Goal: Task Accomplishment & Management: Use online tool/utility

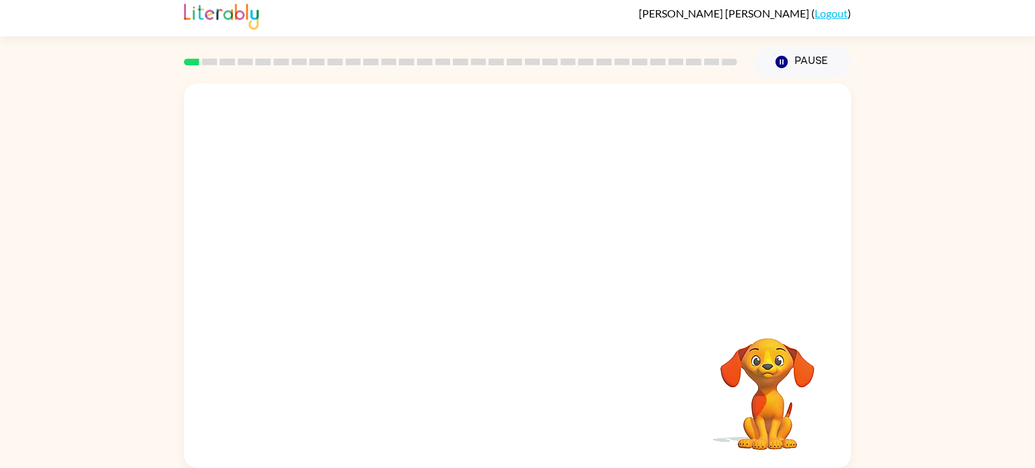
scroll to position [5, 0]
click at [490, 261] on button "button" at bounding box center [517, 282] width 86 height 49
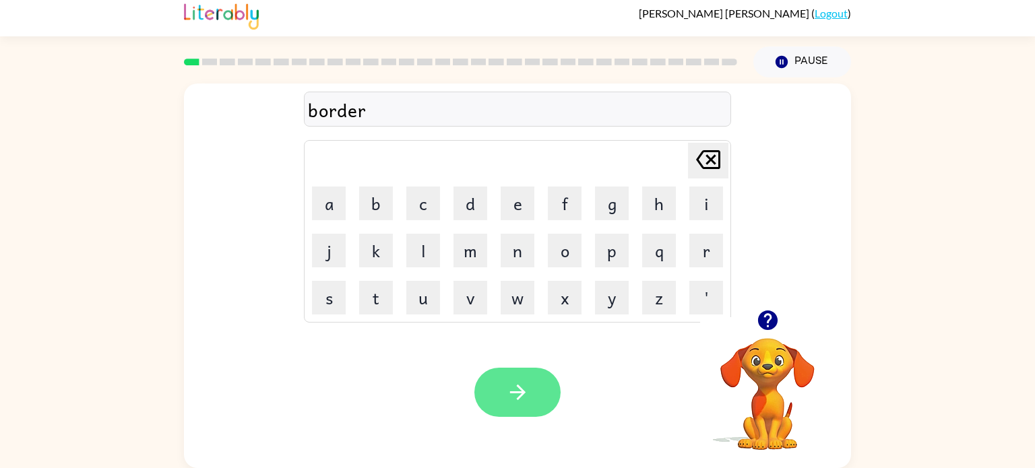
click at [528, 373] on button "button" at bounding box center [517, 392] width 86 height 49
click at [510, 400] on icon "button" at bounding box center [518, 393] width 24 height 24
click at [533, 391] on button "button" at bounding box center [517, 392] width 86 height 49
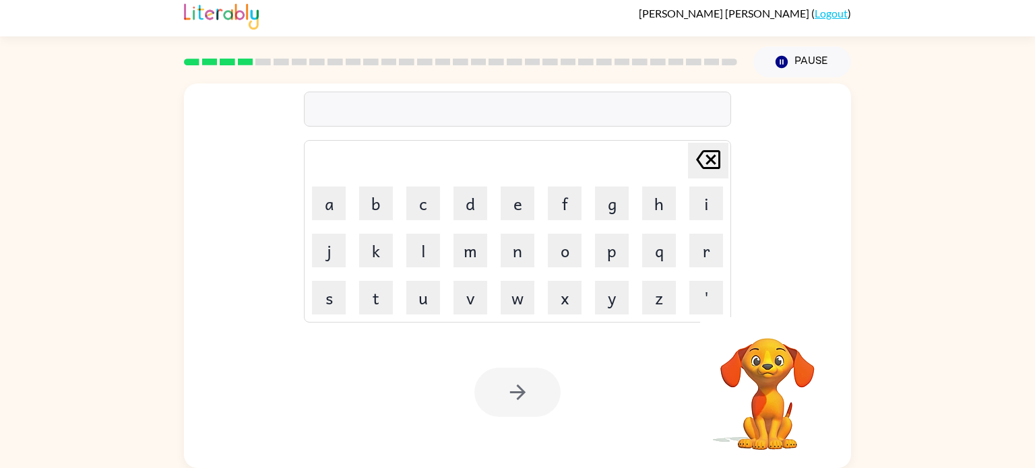
click at [533, 391] on div at bounding box center [517, 392] width 86 height 49
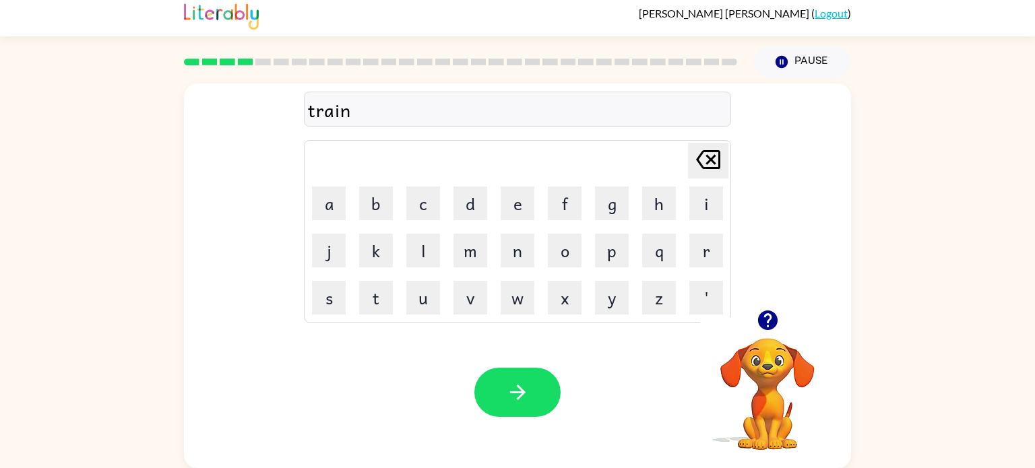
click at [533, 391] on button "button" at bounding box center [517, 392] width 86 height 49
click at [340, 115] on div "midmorrning" at bounding box center [517, 110] width 419 height 28
click at [342, 113] on div "midmorrning" at bounding box center [517, 110] width 419 height 28
click at [341, 113] on div "midmorrning" at bounding box center [517, 110] width 419 height 28
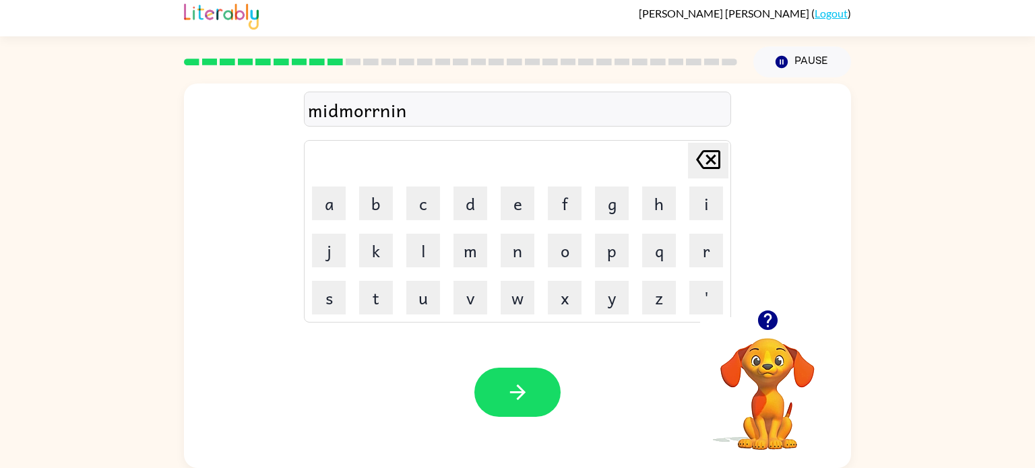
click at [503, 101] on div "midmorrnin" at bounding box center [517, 110] width 419 height 28
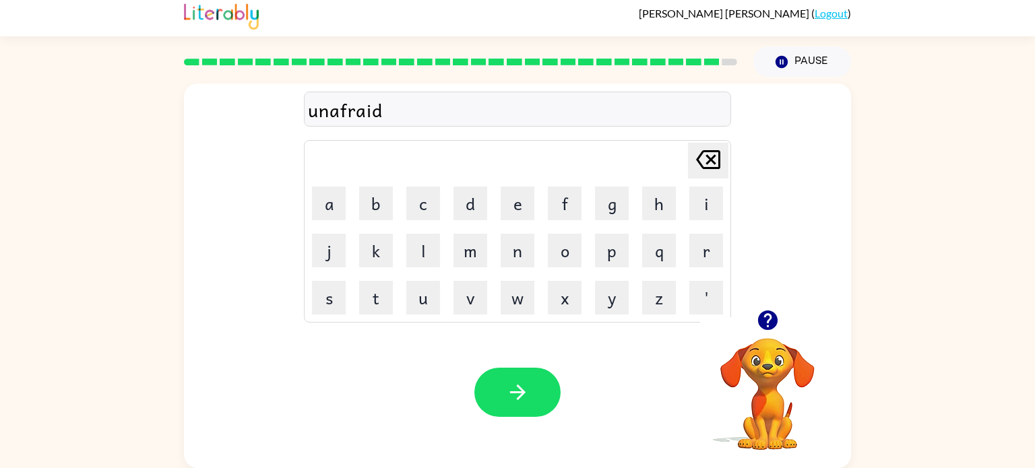
click at [769, 323] on icon "button" at bounding box center [767, 321] width 20 height 20
click at [533, 373] on button "button" at bounding box center [517, 392] width 86 height 49
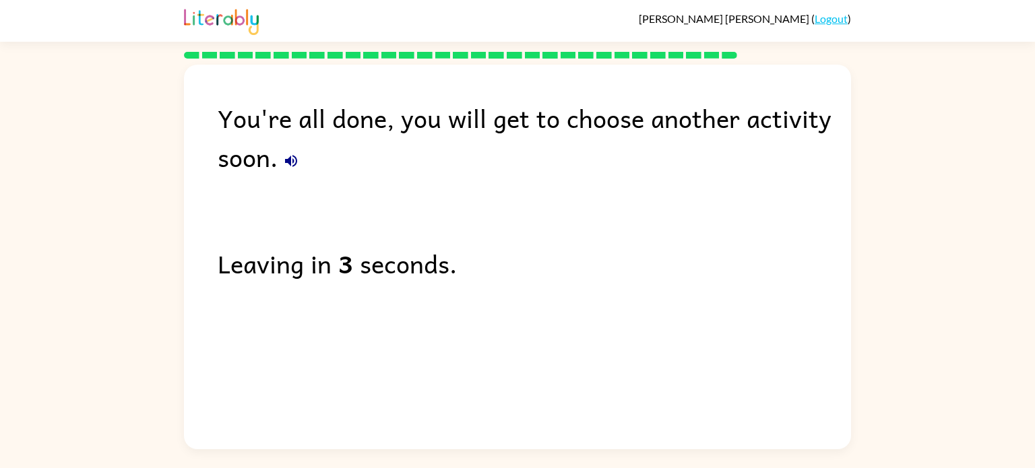
click at [298, 156] on icon "button" at bounding box center [291, 161] width 16 height 16
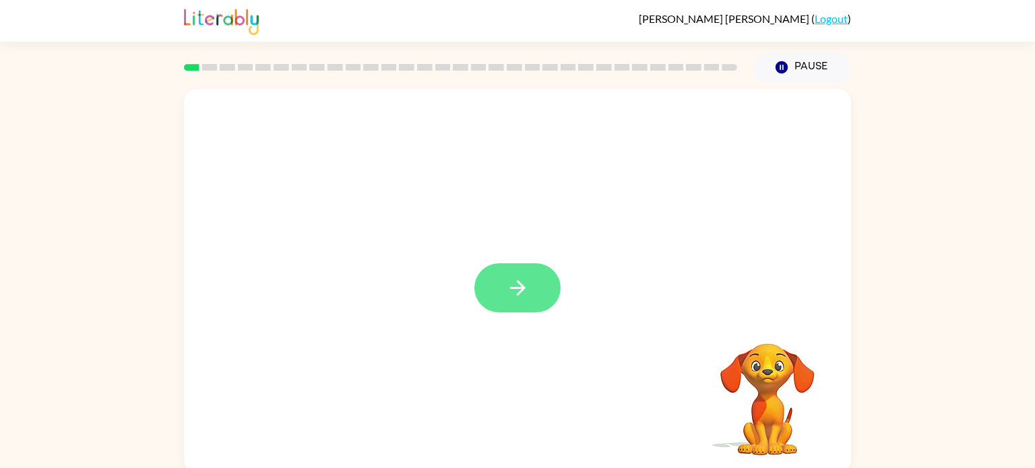
click at [509, 294] on icon "button" at bounding box center [518, 288] width 24 height 24
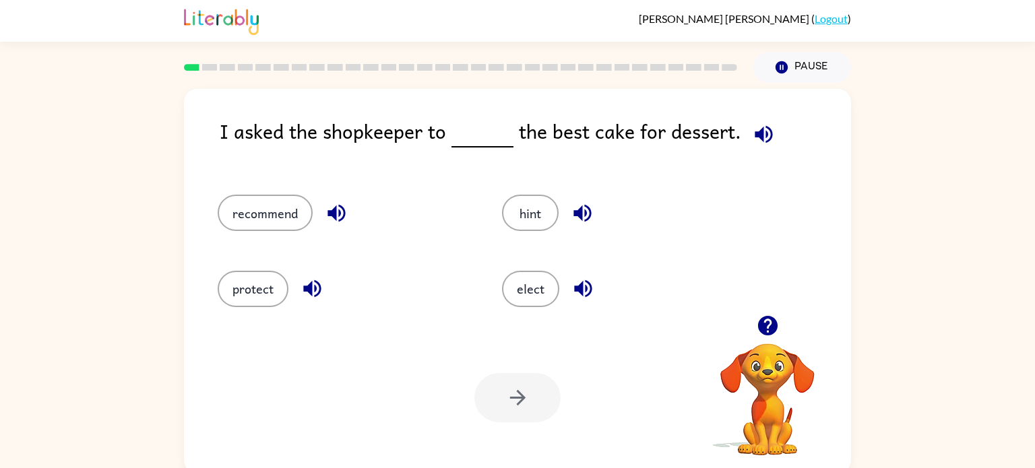
drag, startPoint x: 524, startPoint y: 286, endPoint x: 497, endPoint y: 87, distance: 201.2
click at [497, 87] on div "[PERSON_NAME] ( Logout ) Pause Pause I asked the shopkeeper to the best cake fo…" at bounding box center [517, 237] width 1035 height 474
click at [584, 292] on icon "button" at bounding box center [583, 289] width 24 height 24
click at [524, 284] on button "elect" at bounding box center [530, 289] width 57 height 36
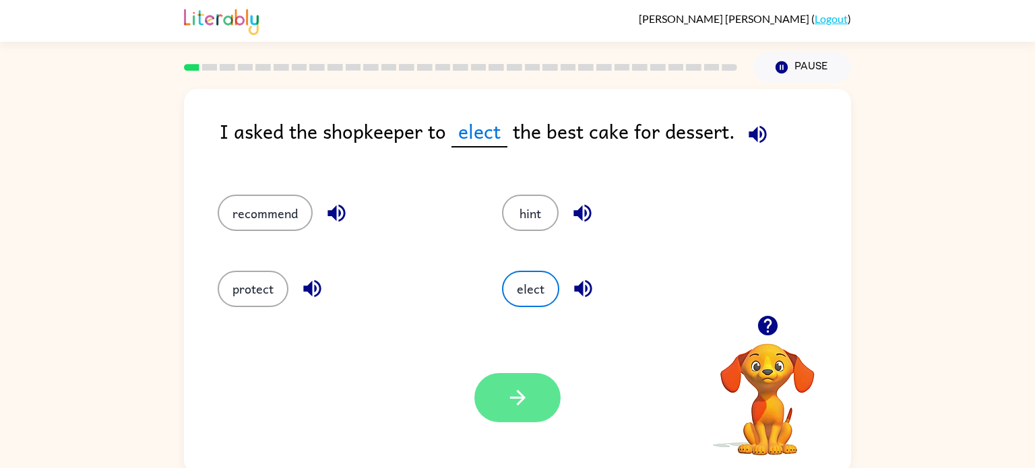
click at [509, 383] on button "button" at bounding box center [517, 397] width 86 height 49
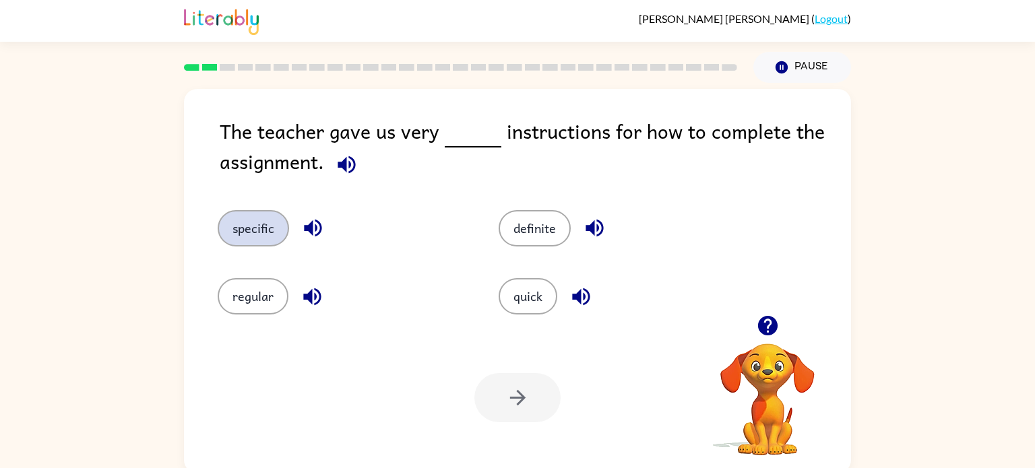
click at [247, 238] on button "specific" at bounding box center [253, 228] width 71 height 36
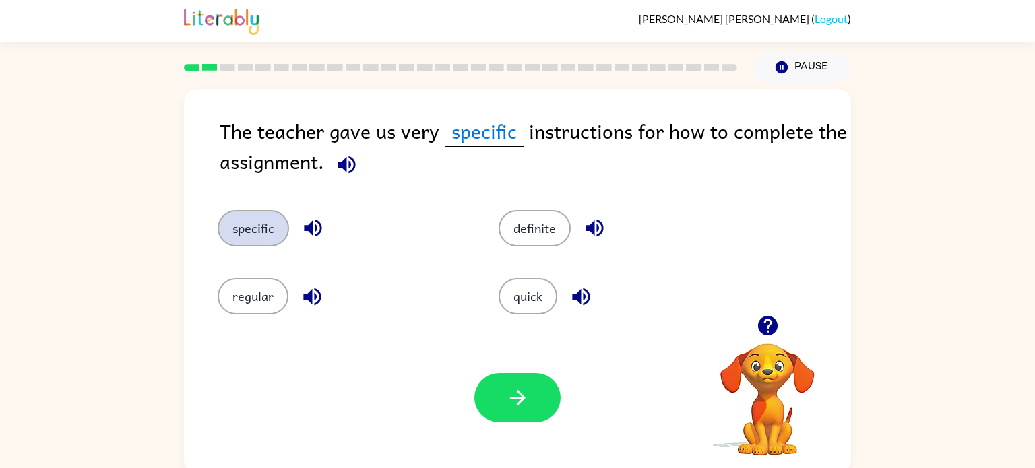
click at [218, 210] on button "specific" at bounding box center [253, 228] width 71 height 36
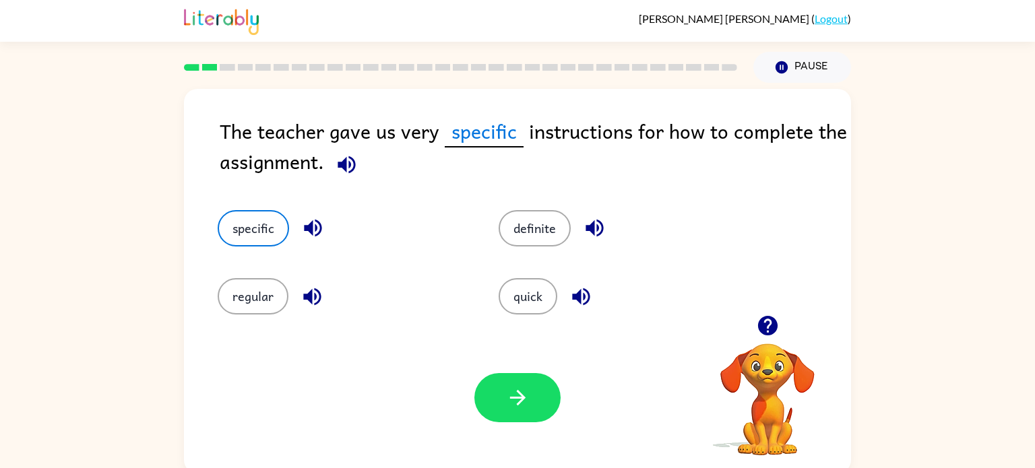
click at [218, 210] on button "specific" at bounding box center [253, 228] width 71 height 36
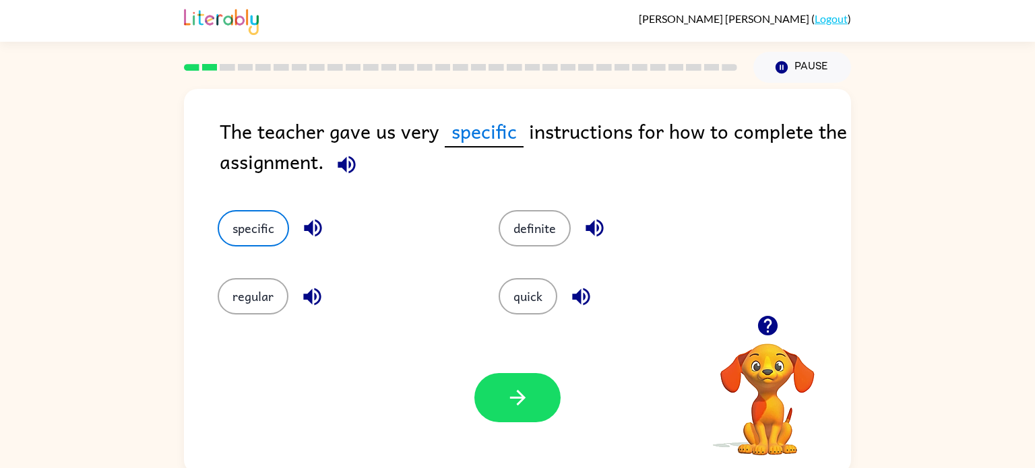
click at [218, 210] on button "specific" at bounding box center [253, 228] width 71 height 36
click at [516, 406] on icon "button" at bounding box center [518, 398] width 24 height 24
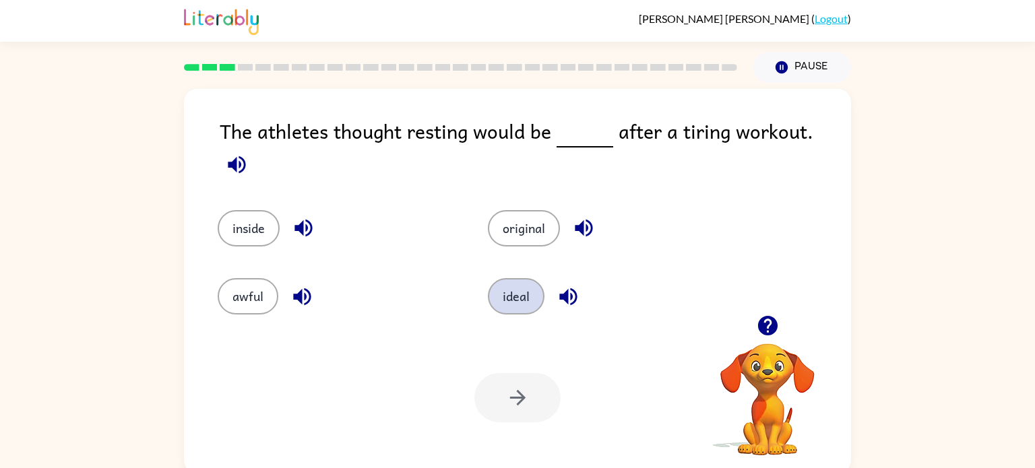
click at [524, 296] on button "ideal" at bounding box center [516, 296] width 57 height 36
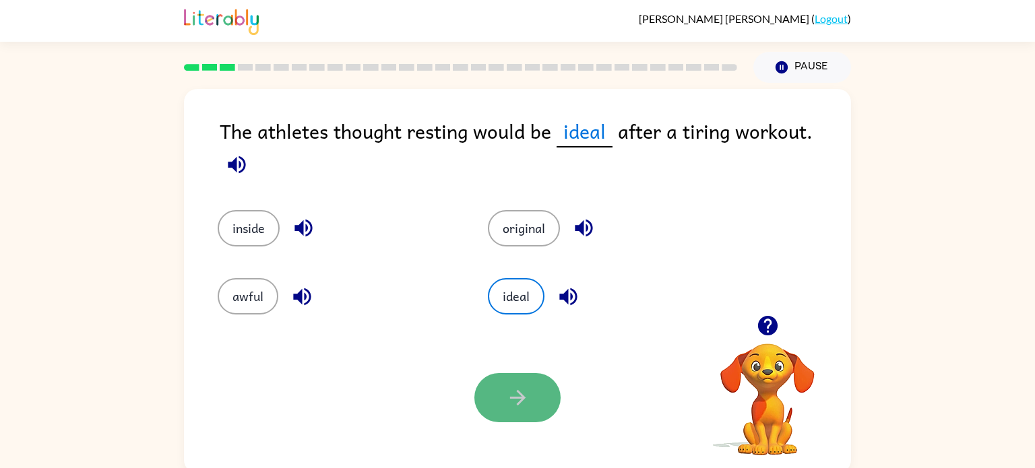
click at [511, 398] on icon "button" at bounding box center [516, 397] width 15 height 15
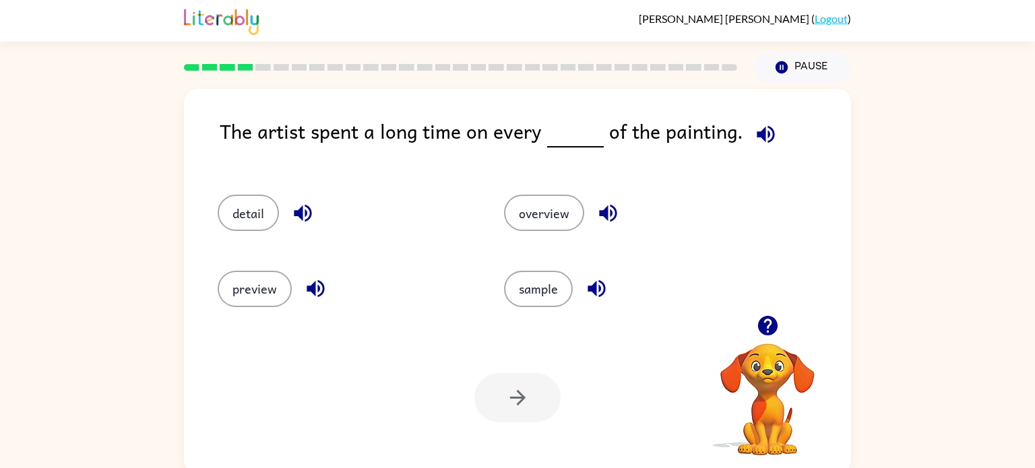
click at [234, 191] on div "detail" at bounding box center [335, 206] width 286 height 75
click at [234, 193] on div "detail" at bounding box center [335, 206] width 286 height 75
click at [286, 259] on div "preview" at bounding box center [335, 282] width 286 height 75
click at [250, 220] on button "detail" at bounding box center [248, 213] width 61 height 36
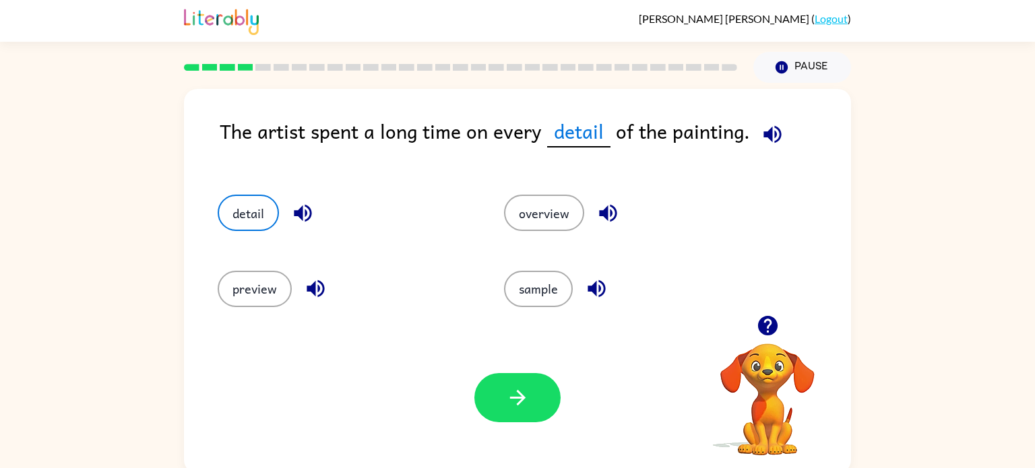
click at [500, 367] on div "Your browser must support playing .mp4 files to use Literably. Please try using…" at bounding box center [517, 398] width 667 height 152
click at [508, 402] on icon "button" at bounding box center [518, 398] width 24 height 24
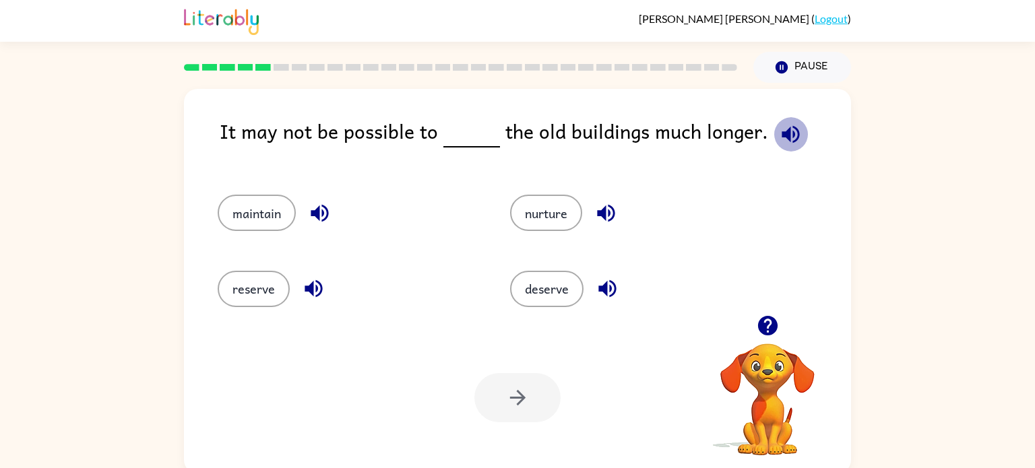
click at [782, 136] on icon "button" at bounding box center [791, 134] width 18 height 18
click at [273, 216] on button "maintain" at bounding box center [257, 213] width 78 height 36
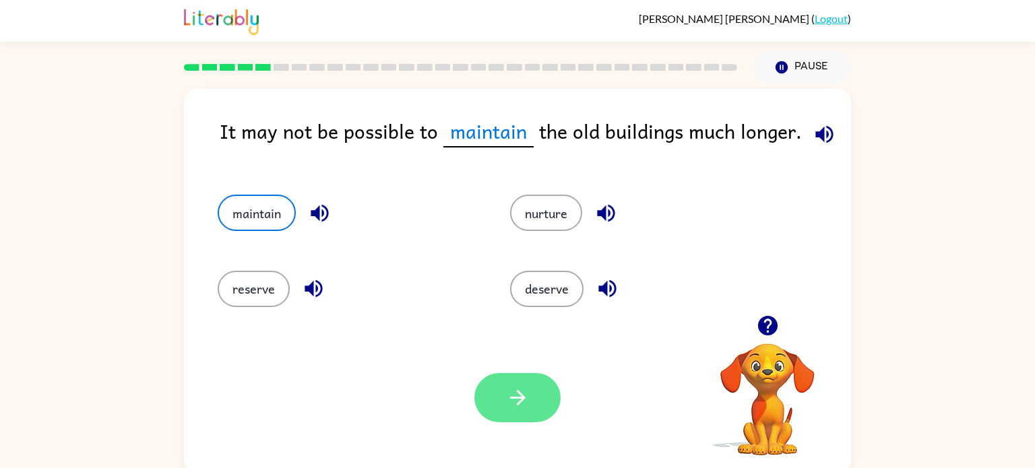
click at [495, 404] on button "button" at bounding box center [517, 397] width 86 height 49
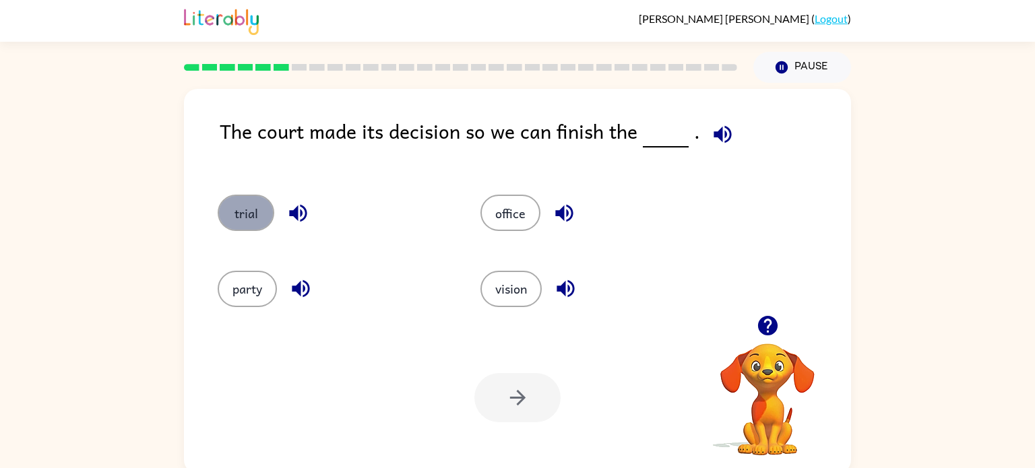
click at [255, 210] on button "trial" at bounding box center [246, 213] width 57 height 36
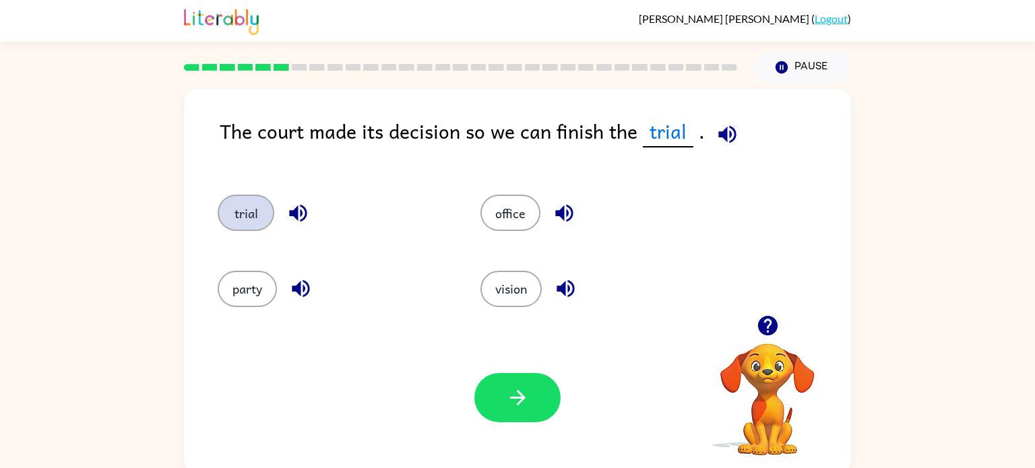
click at [218, 195] on button "trial" at bounding box center [246, 213] width 57 height 36
click at [526, 390] on icon "button" at bounding box center [518, 398] width 24 height 24
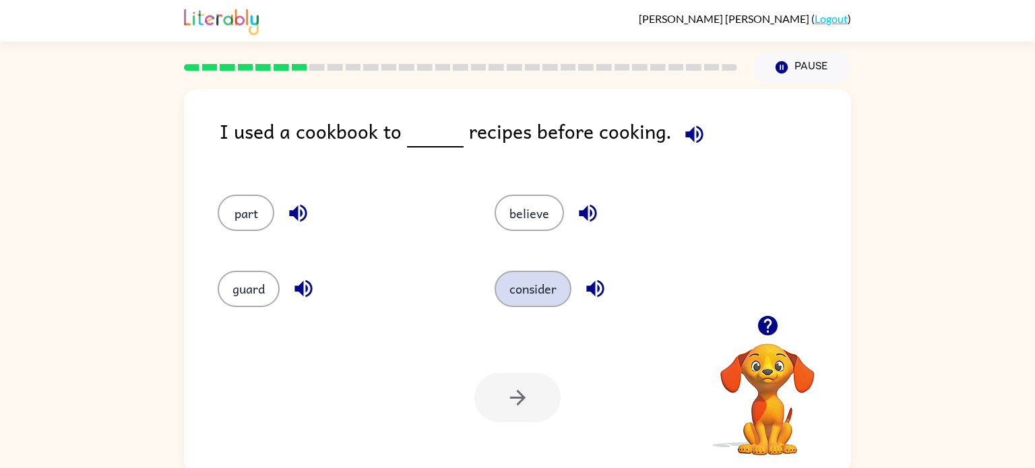
click at [498, 286] on button "consider" at bounding box center [533, 289] width 77 height 36
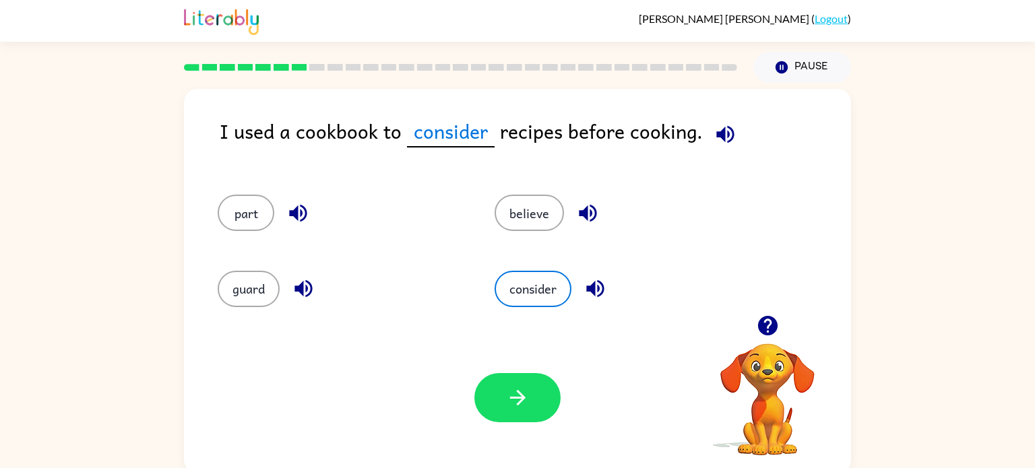
click at [724, 139] on icon "button" at bounding box center [726, 135] width 24 height 24
click at [520, 421] on button "button" at bounding box center [517, 397] width 86 height 49
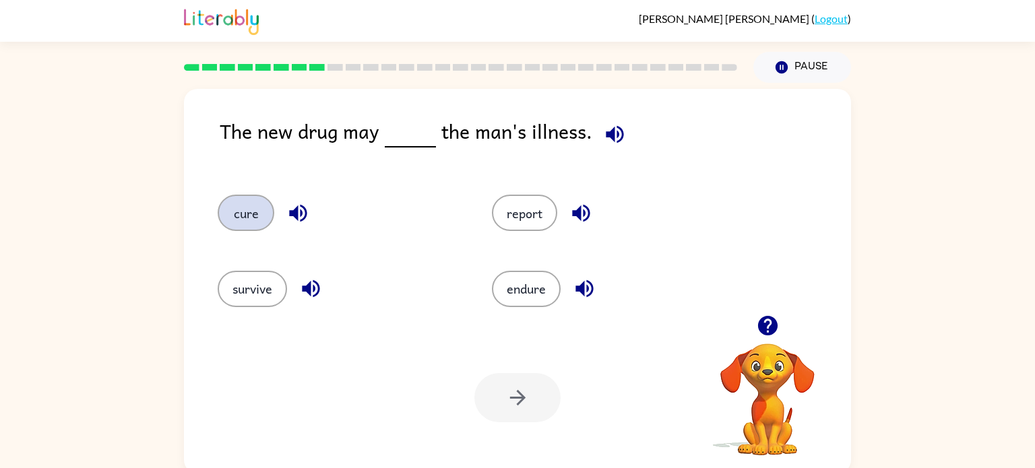
click at [241, 219] on button "cure" at bounding box center [246, 213] width 57 height 36
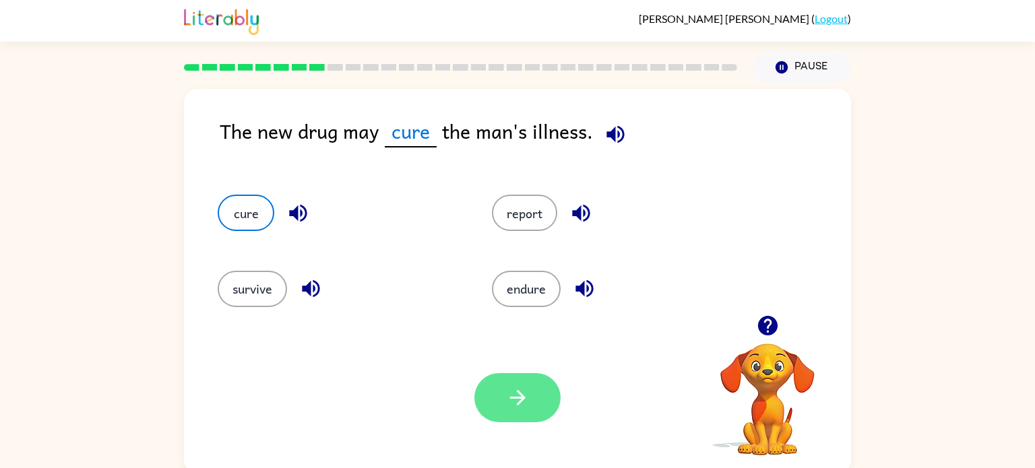
click at [551, 402] on button "button" at bounding box center [517, 397] width 86 height 49
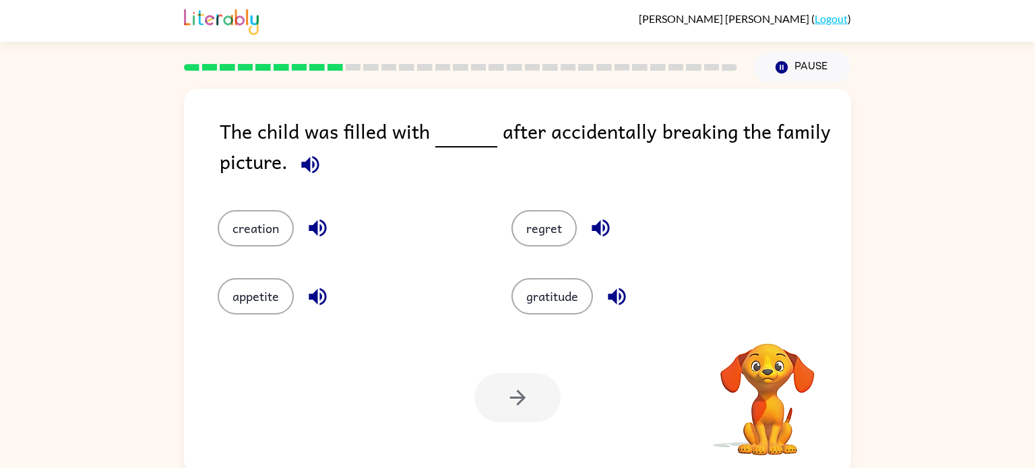
click at [613, 300] on icon "button" at bounding box center [617, 297] width 18 height 18
click at [380, 171] on div "The child was filled with after accidentally breaking the family picture." at bounding box center [535, 149] width 631 height 67
click at [546, 224] on button "regret" at bounding box center [543, 228] width 65 height 36
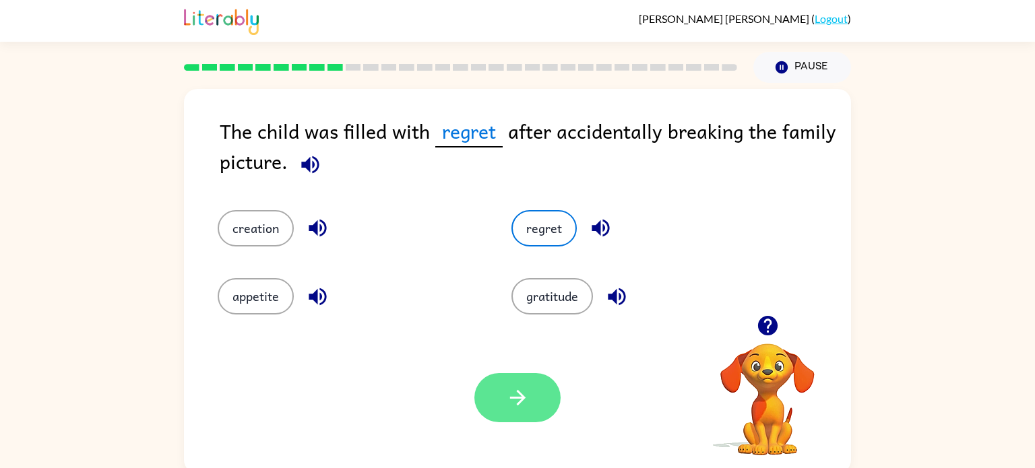
click at [514, 381] on button "button" at bounding box center [517, 397] width 86 height 49
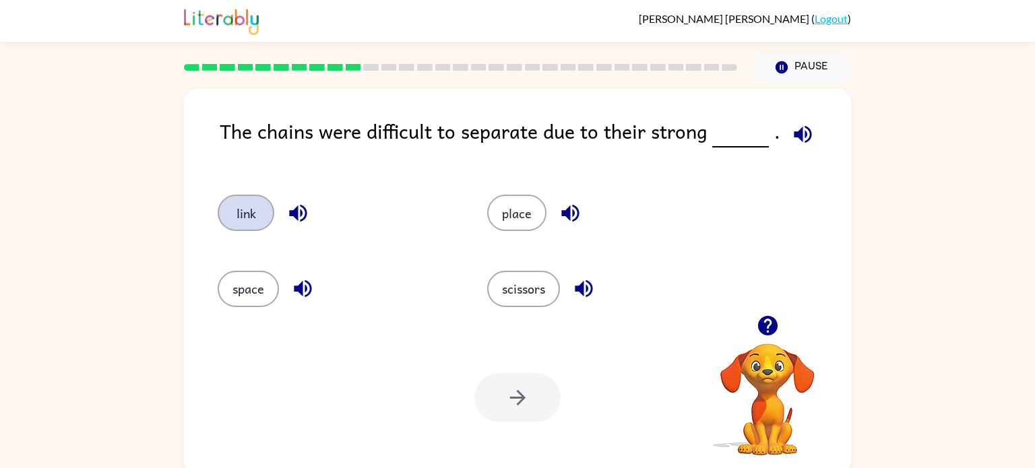
click at [234, 212] on button "link" at bounding box center [246, 213] width 57 height 36
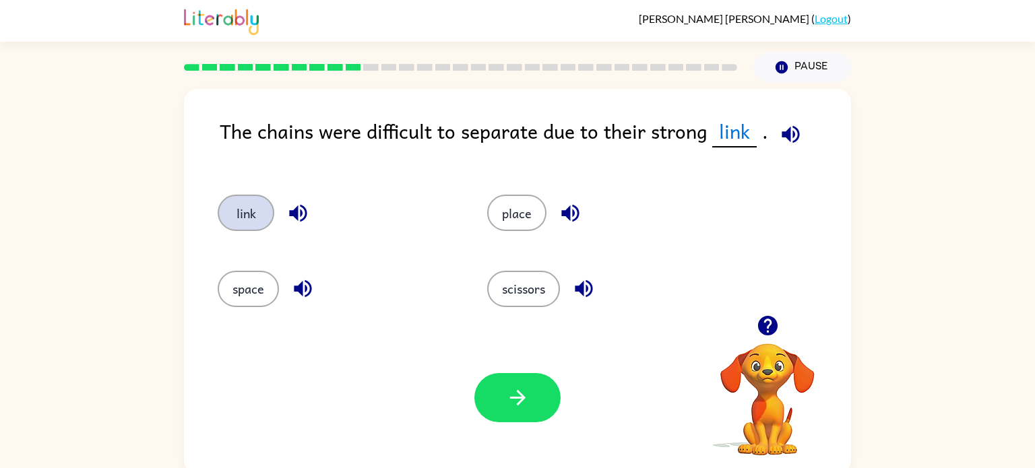
click at [218, 195] on button "link" at bounding box center [246, 213] width 57 height 36
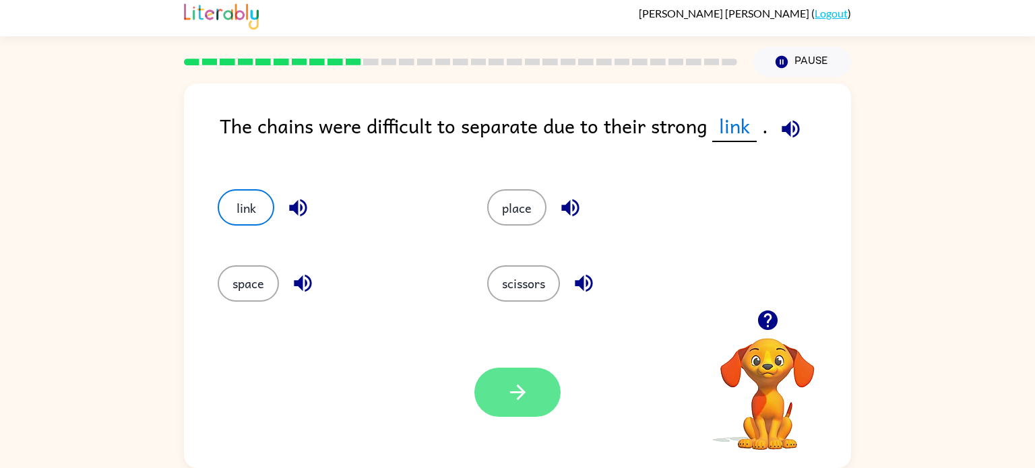
click at [511, 382] on icon "button" at bounding box center [518, 393] width 24 height 24
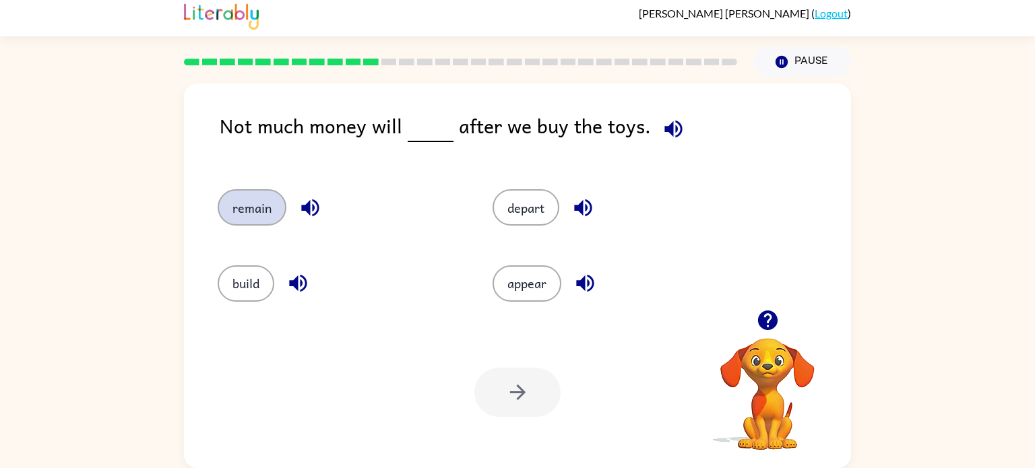
click at [230, 219] on button "remain" at bounding box center [252, 207] width 69 height 36
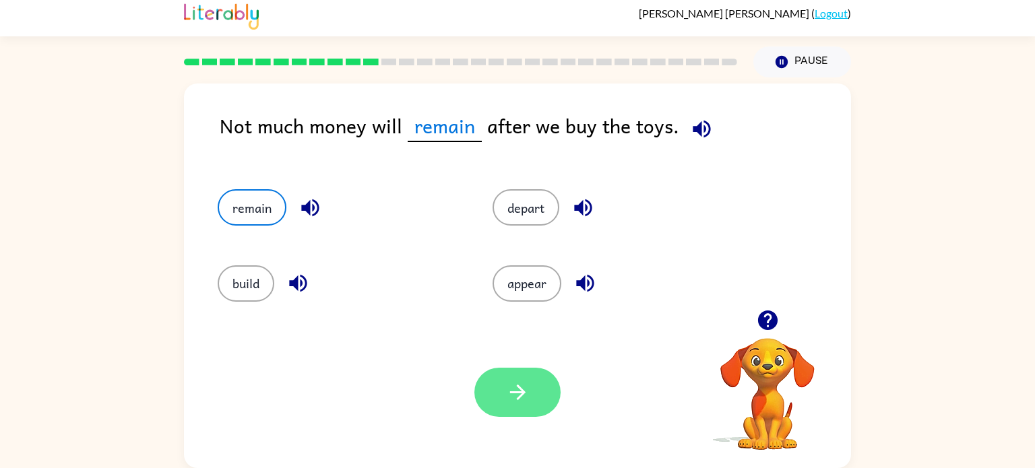
click at [218, 189] on button "remain" at bounding box center [252, 207] width 69 height 36
click at [539, 408] on button "button" at bounding box center [517, 392] width 86 height 49
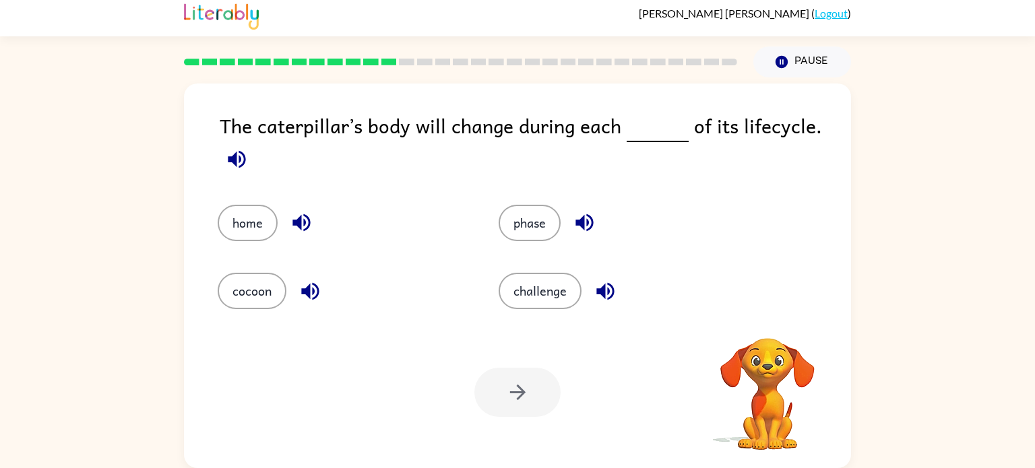
click at [475, 298] on div "challenge" at bounding box center [613, 281] width 281 height 68
click at [420, 363] on div "Your browser must support playing .mp4 files to use Literably. Please try using…" at bounding box center [517, 393] width 667 height 152
click at [521, 238] on button "phase" at bounding box center [530, 223] width 62 height 36
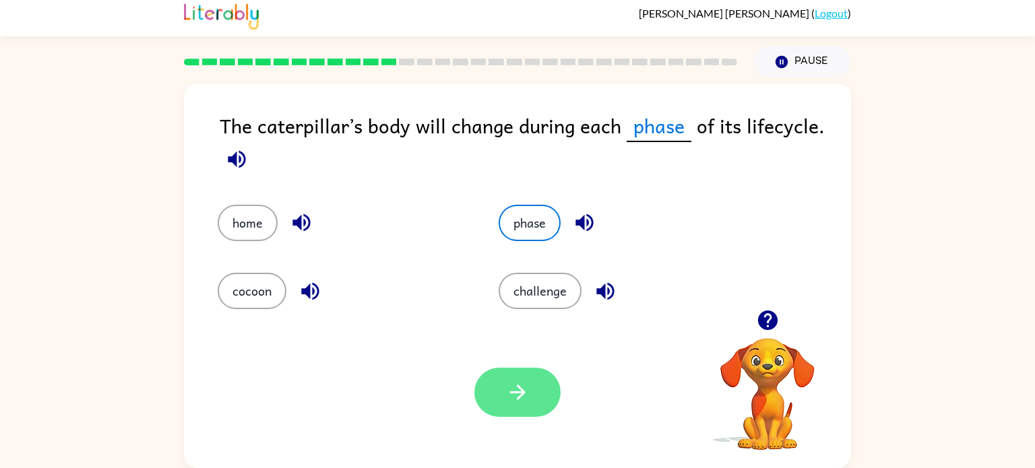
click at [534, 376] on button "button" at bounding box center [517, 392] width 86 height 49
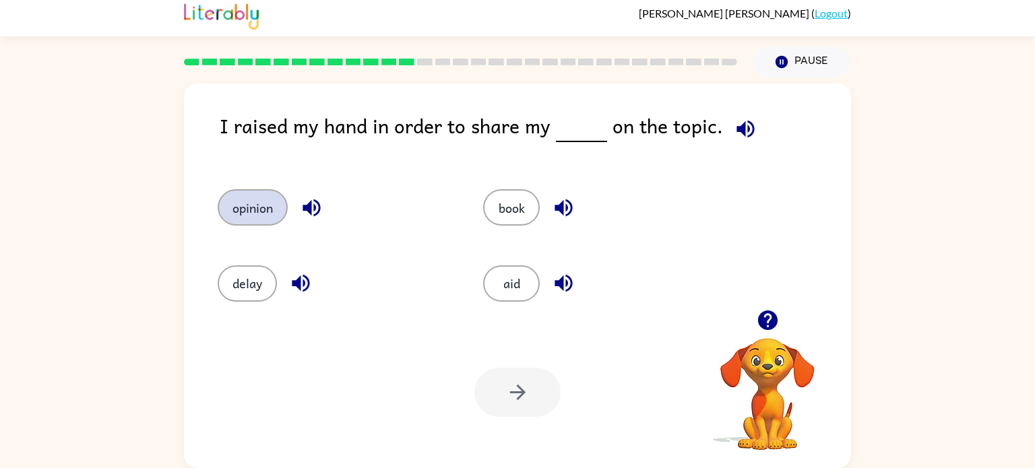
click at [270, 199] on button "opinion" at bounding box center [253, 207] width 70 height 36
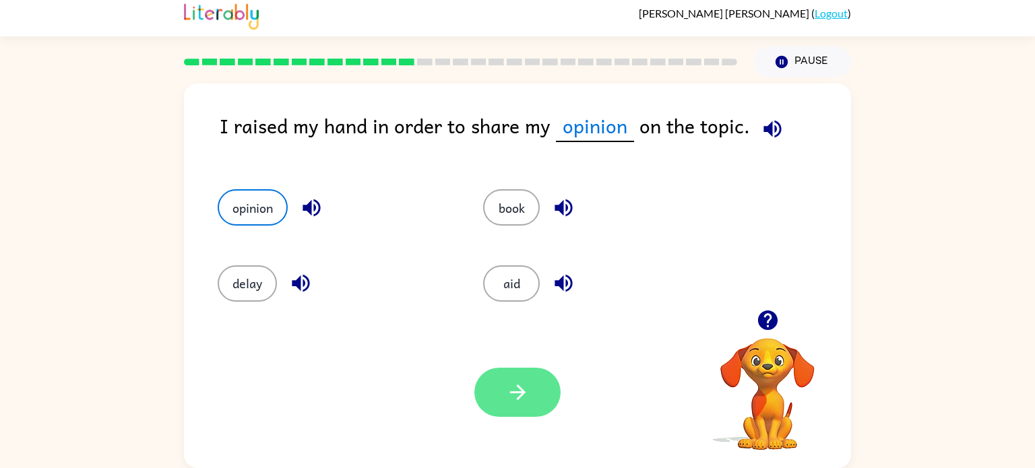
click at [524, 381] on icon "button" at bounding box center [518, 393] width 24 height 24
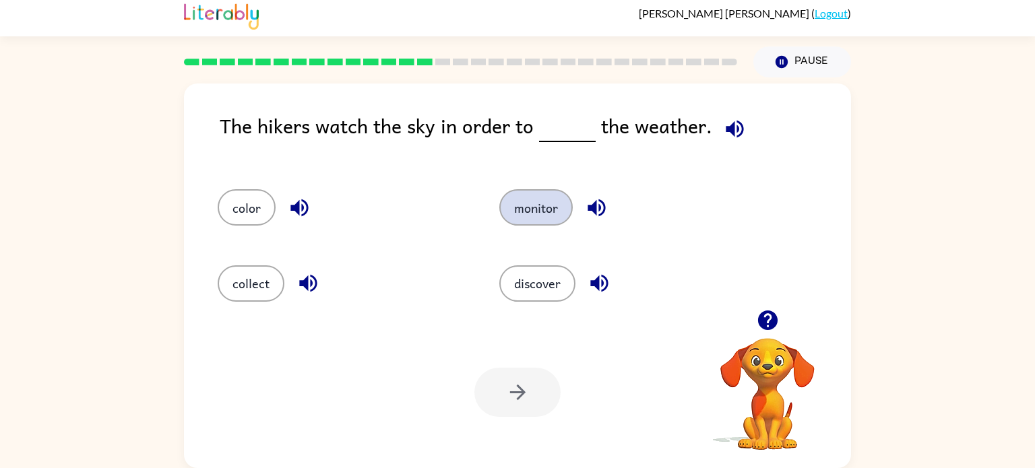
click at [530, 224] on button "monitor" at bounding box center [535, 207] width 73 height 36
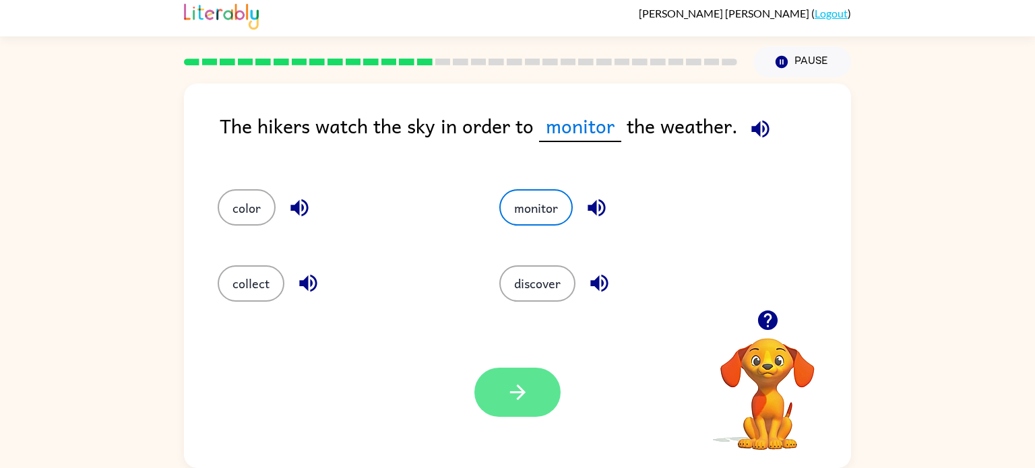
click at [491, 383] on button "button" at bounding box center [517, 392] width 86 height 49
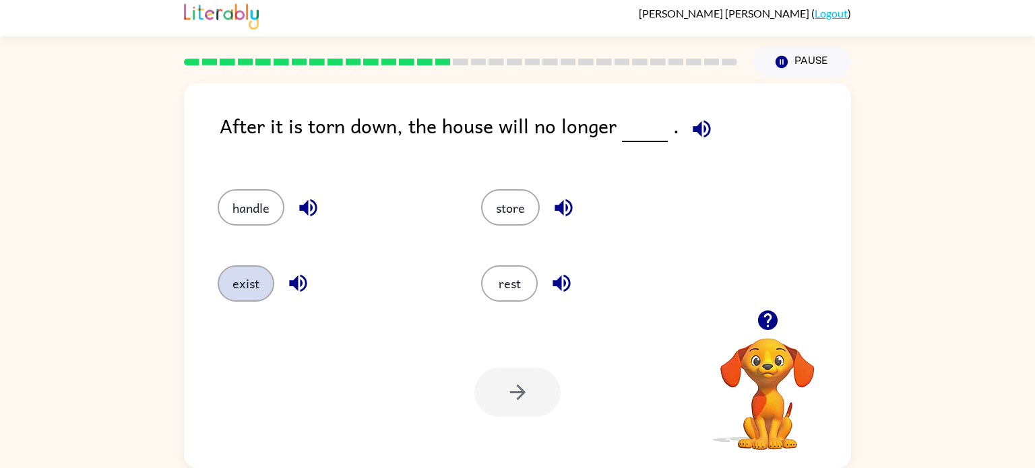
click at [253, 285] on button "exist" at bounding box center [246, 283] width 57 height 36
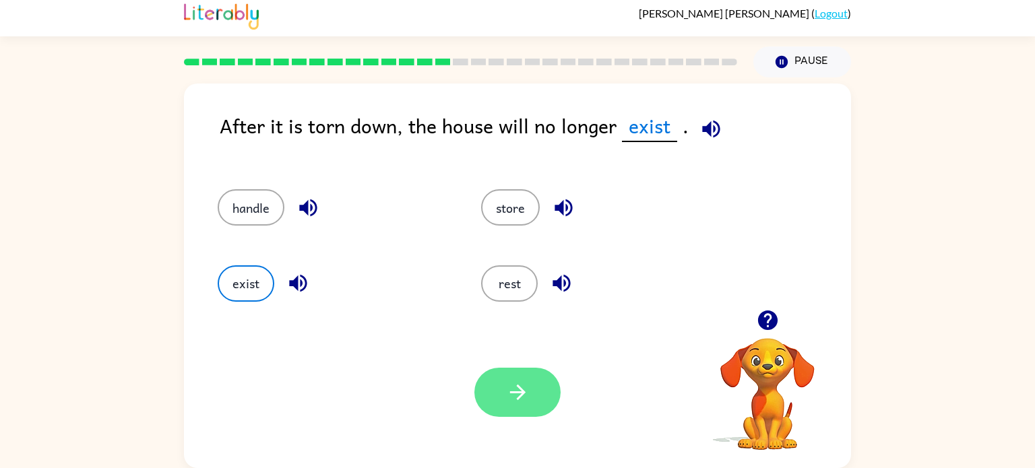
click at [526, 401] on icon "button" at bounding box center [518, 393] width 24 height 24
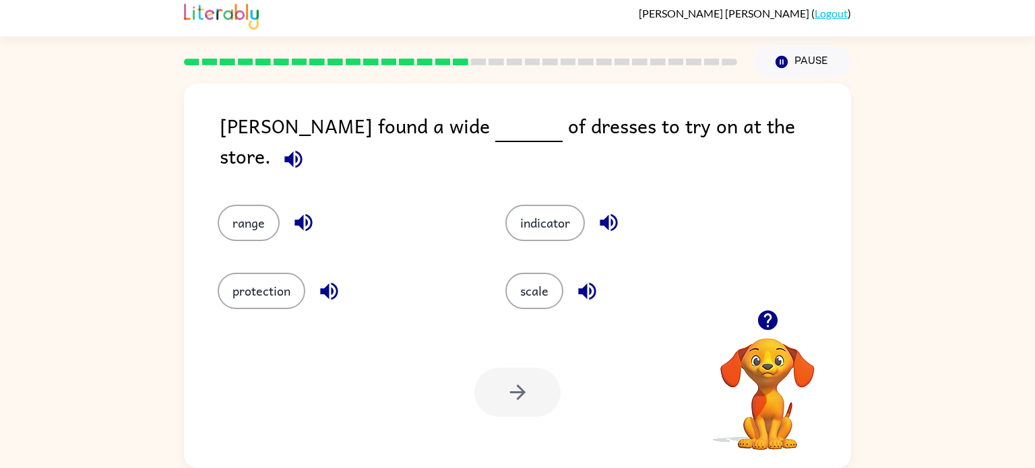
click at [302, 150] on icon "button" at bounding box center [293, 159] width 18 height 18
click at [243, 212] on button "range" at bounding box center [249, 223] width 62 height 36
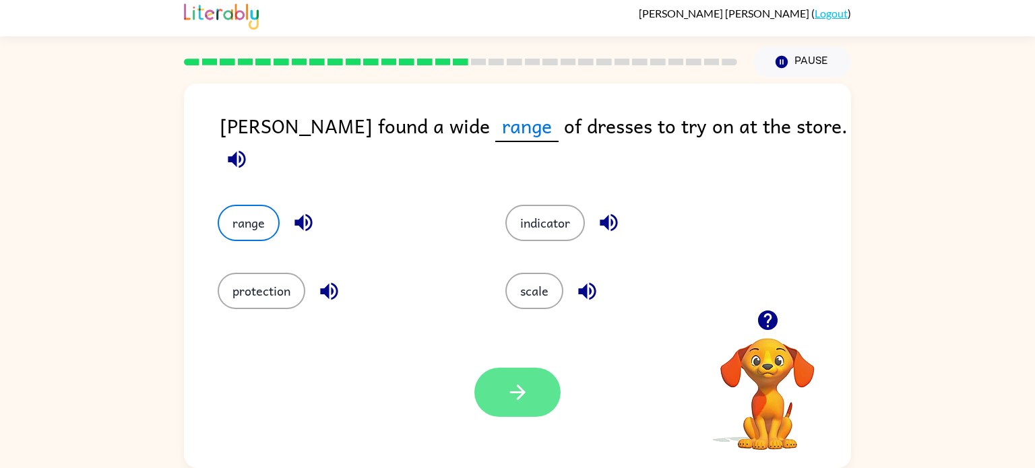
click at [532, 400] on button "button" at bounding box center [517, 392] width 86 height 49
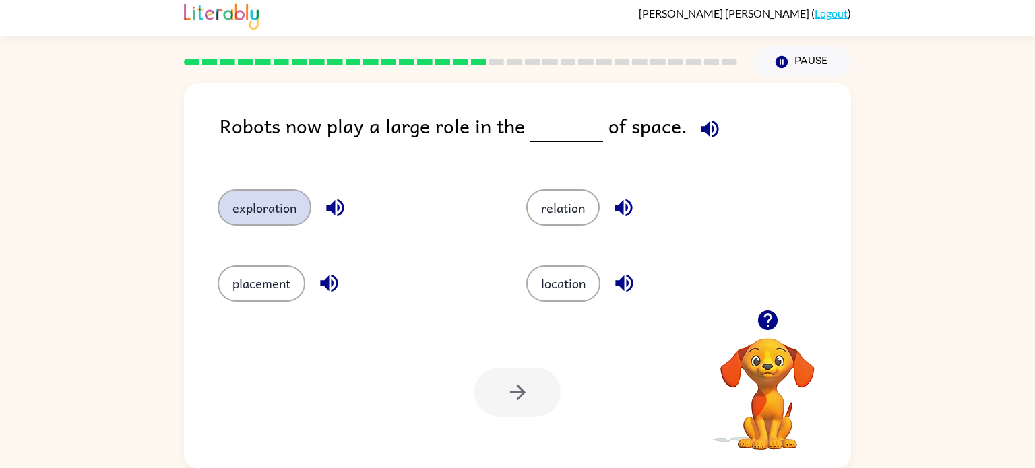
click at [260, 208] on button "exploration" at bounding box center [265, 207] width 94 height 36
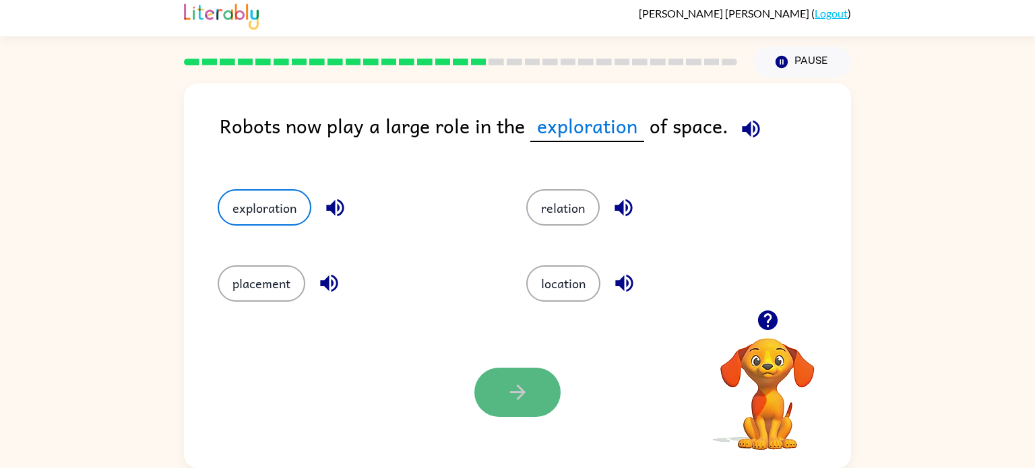
click at [513, 398] on icon "button" at bounding box center [518, 393] width 24 height 24
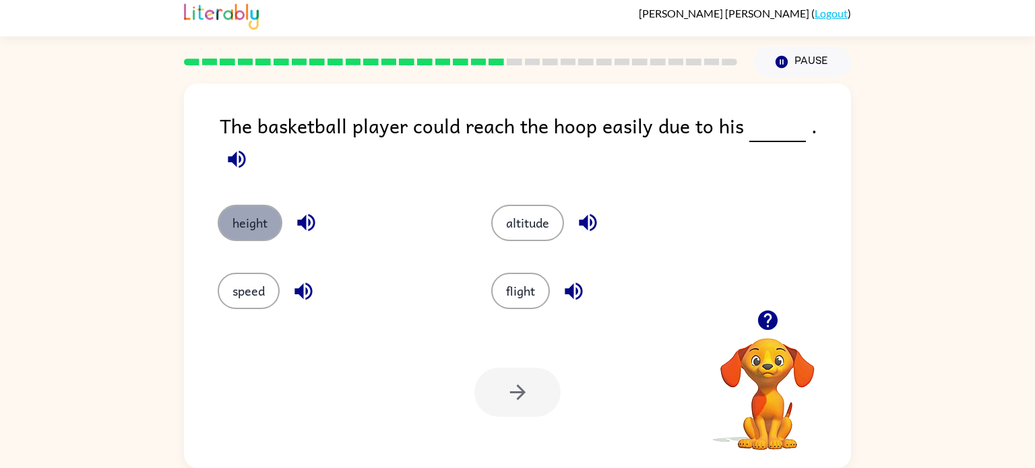
click at [257, 218] on button "height" at bounding box center [250, 223] width 65 height 36
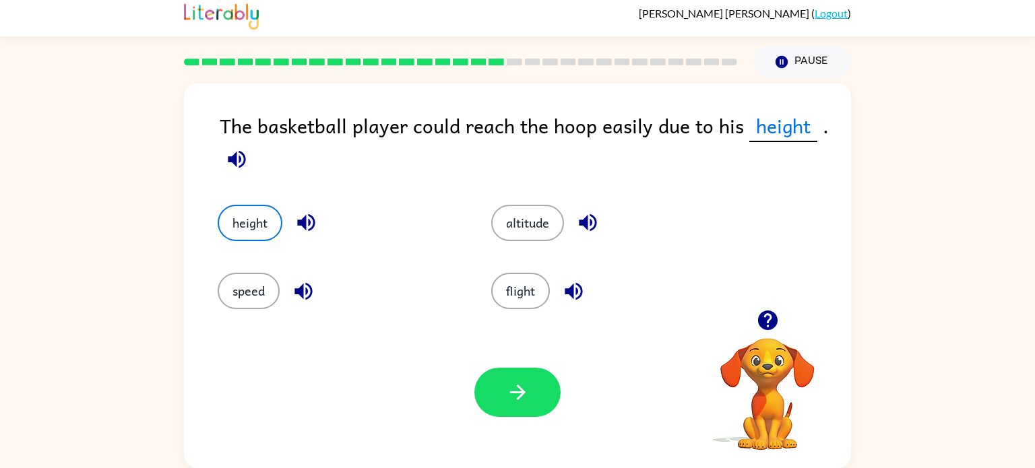
click at [561, 408] on div "Your browser must support playing .mp4 files to use Literably. Please try using…" at bounding box center [517, 393] width 667 height 152
click at [548, 402] on button "button" at bounding box center [517, 392] width 86 height 49
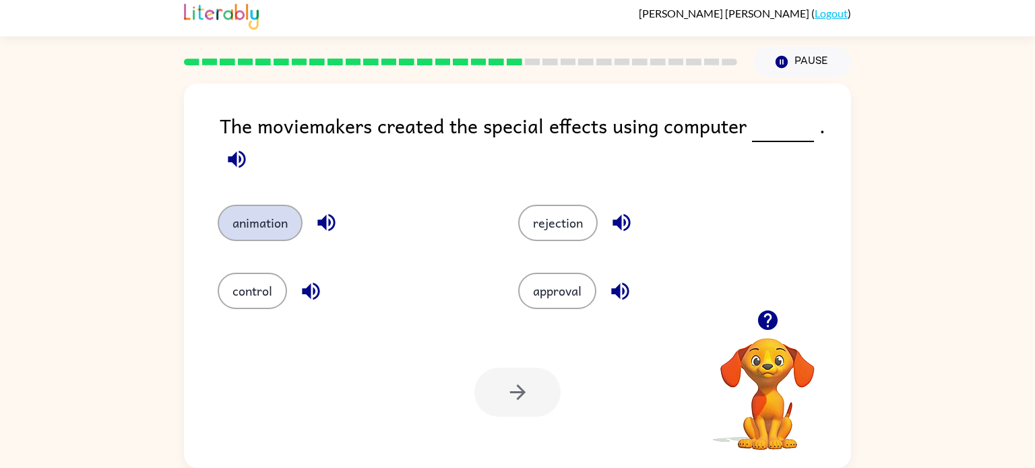
click at [279, 214] on button "animation" at bounding box center [260, 223] width 85 height 36
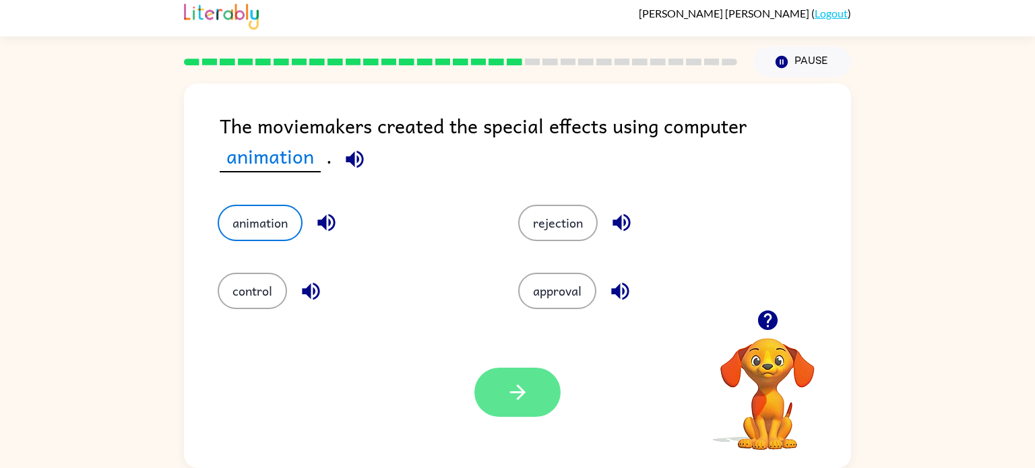
click at [528, 400] on icon "button" at bounding box center [518, 393] width 24 height 24
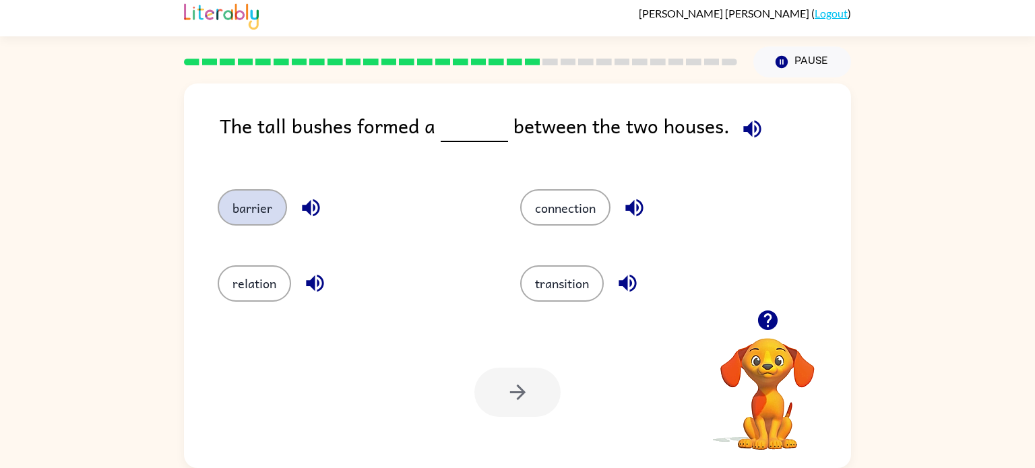
click at [249, 218] on button "barrier" at bounding box center [252, 207] width 69 height 36
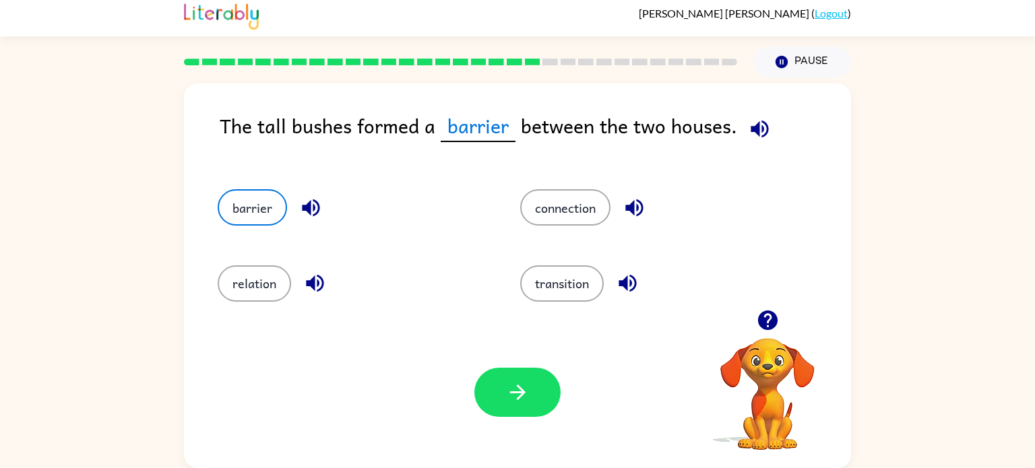
click at [545, 431] on div "Your browser must support playing .mp4 files to use Literably. Please try using…" at bounding box center [517, 393] width 667 height 152
click at [517, 378] on button "button" at bounding box center [517, 392] width 86 height 49
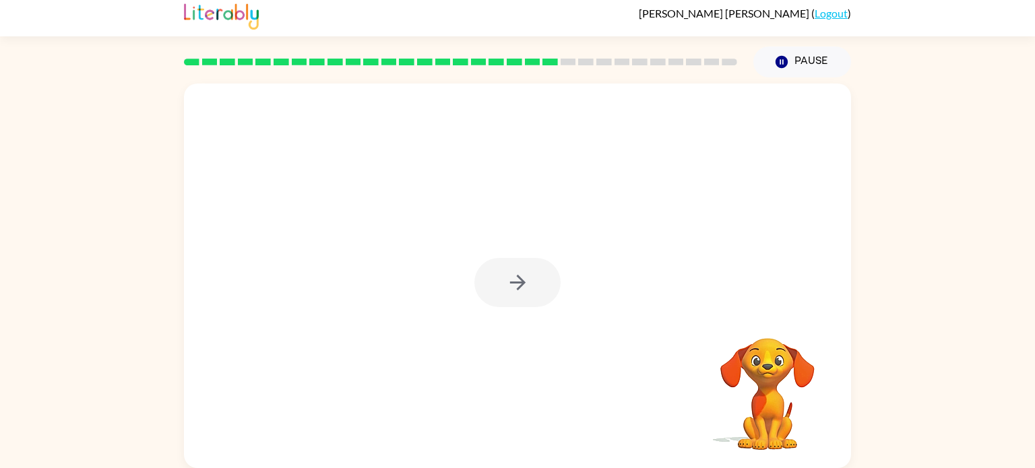
click at [532, 294] on div at bounding box center [517, 282] width 86 height 49
click at [532, 294] on button "button" at bounding box center [517, 282] width 86 height 49
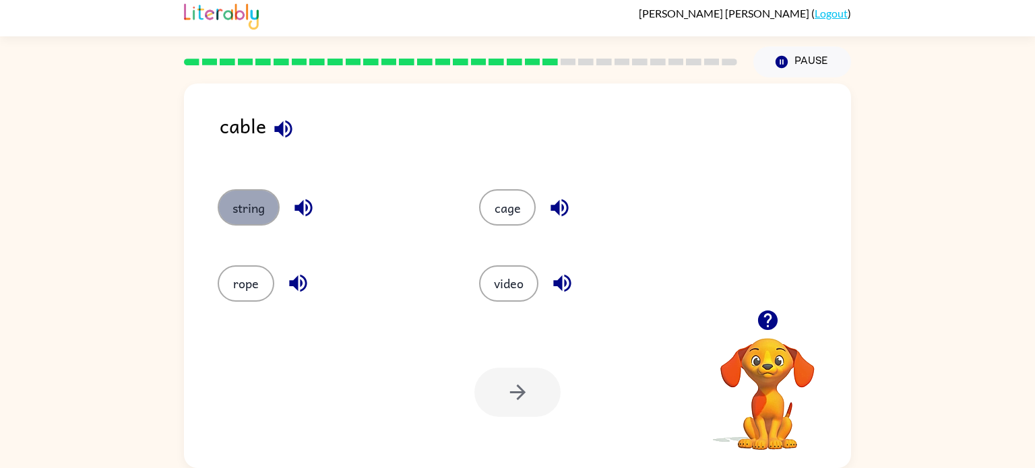
click at [257, 189] on button "string" at bounding box center [249, 207] width 62 height 36
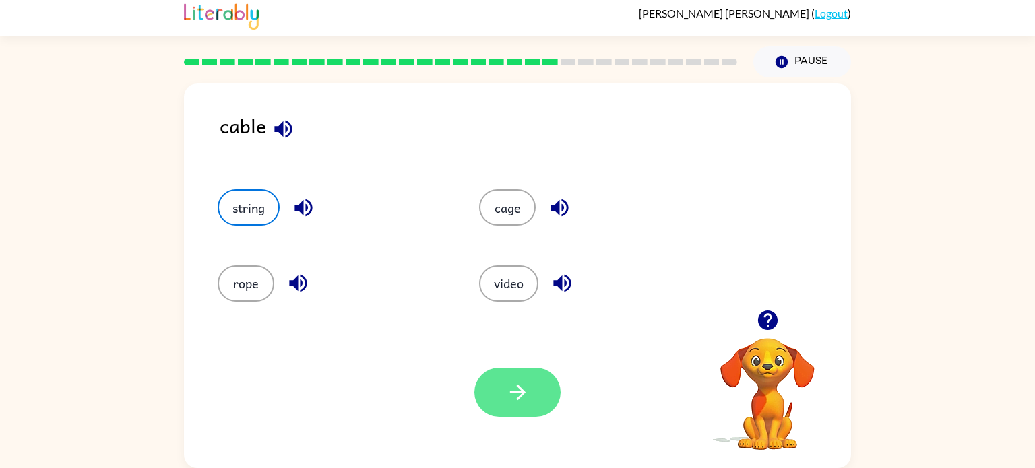
click at [553, 405] on button "button" at bounding box center [517, 392] width 86 height 49
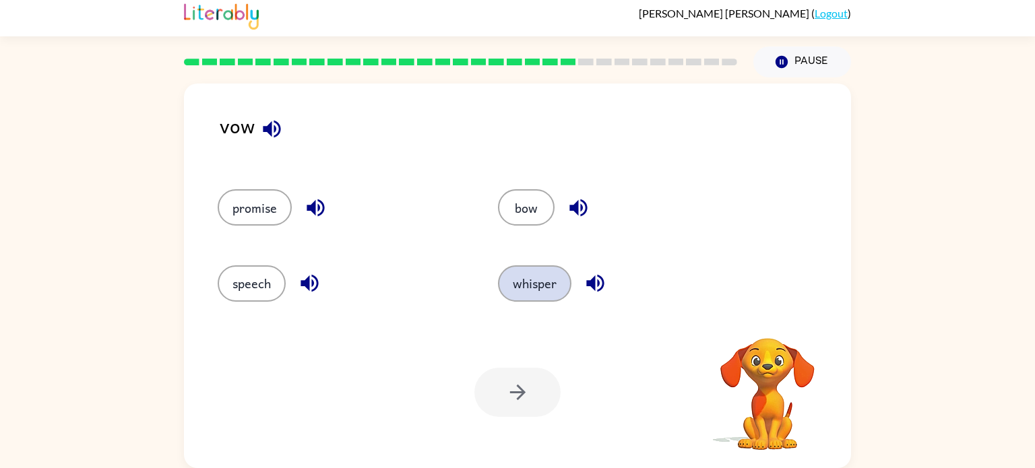
click at [520, 293] on button "whisper" at bounding box center [534, 283] width 73 height 36
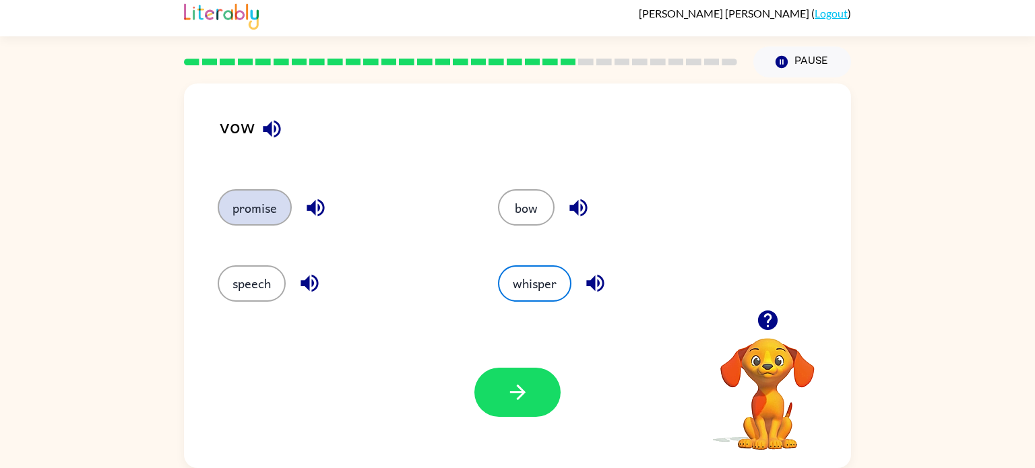
click at [242, 199] on button "promise" at bounding box center [255, 207] width 74 height 36
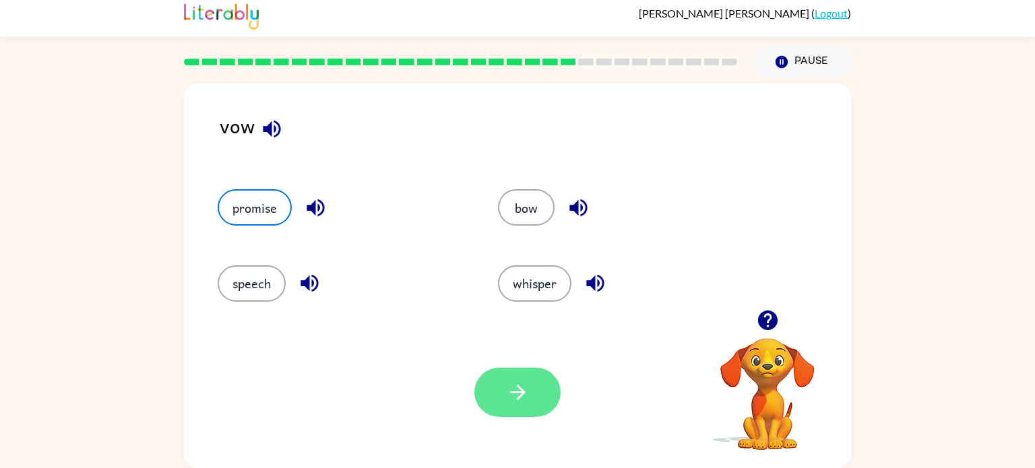
click at [509, 390] on icon "button" at bounding box center [518, 393] width 24 height 24
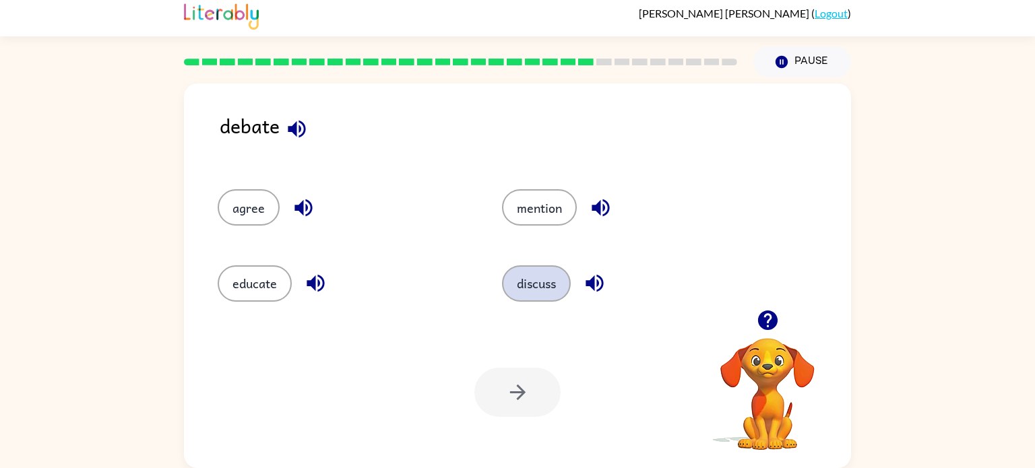
click at [543, 270] on button "discuss" at bounding box center [536, 283] width 69 height 36
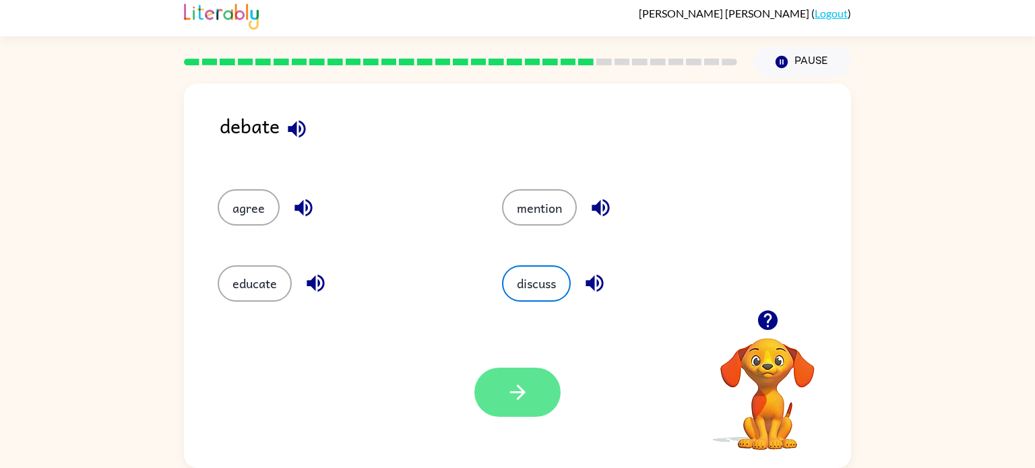
click at [510, 407] on button "button" at bounding box center [517, 392] width 86 height 49
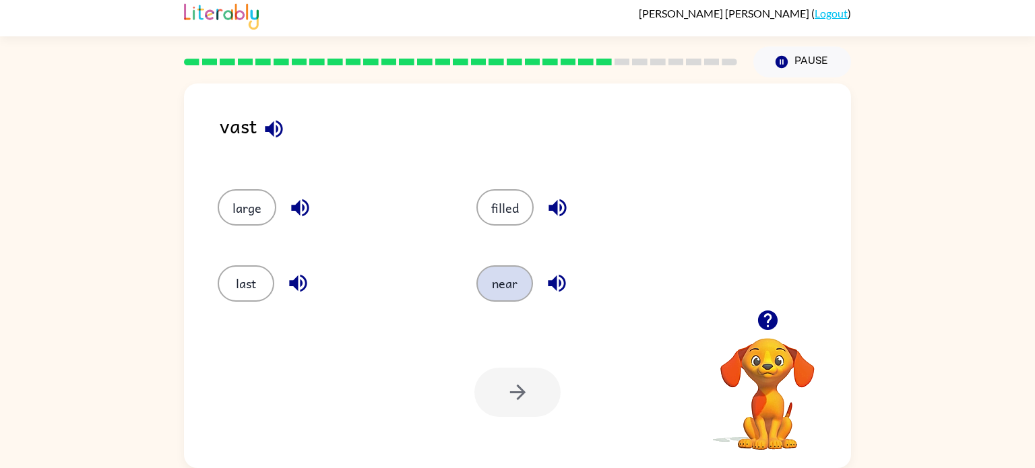
click at [511, 286] on button "near" at bounding box center [504, 283] width 57 height 36
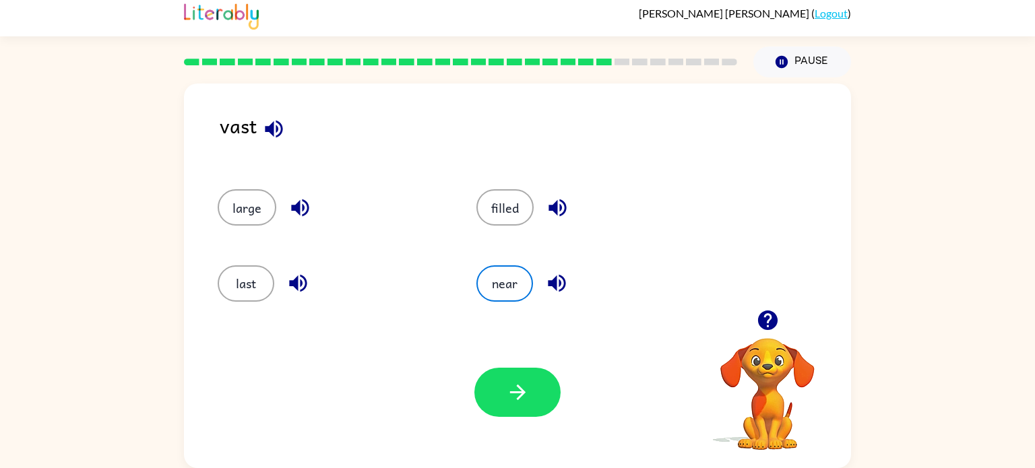
click at [526, 346] on div "Your browser must support playing .mp4 files to use Literably. Please try using…" at bounding box center [517, 393] width 667 height 152
click at [526, 382] on icon "button" at bounding box center [518, 393] width 24 height 24
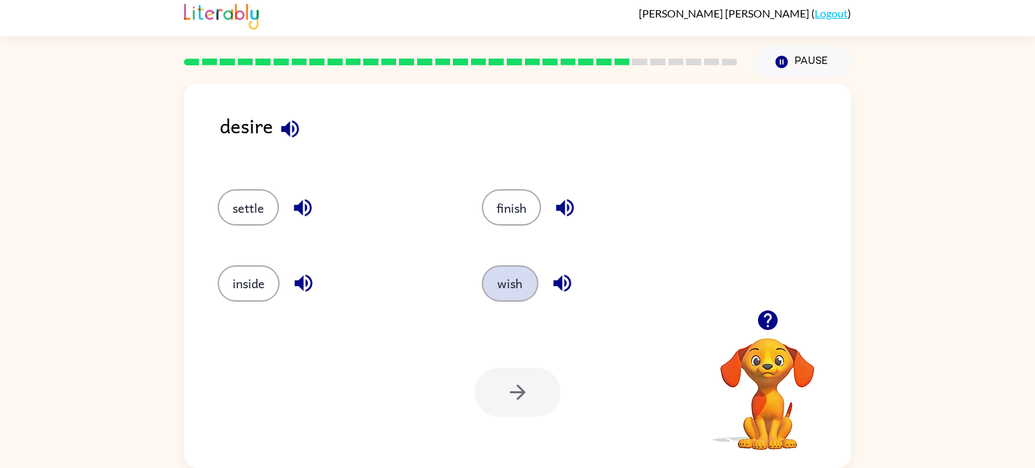
click at [503, 291] on button "wish" at bounding box center [510, 283] width 57 height 36
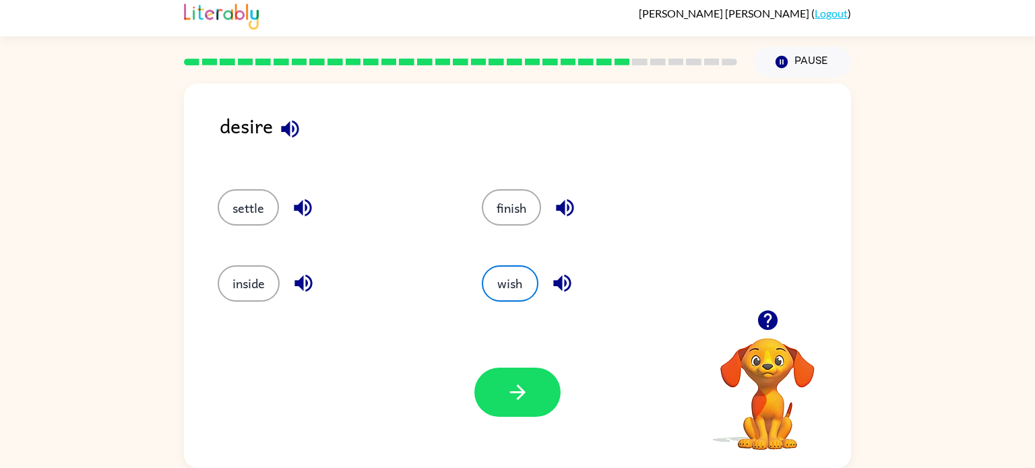
click at [499, 354] on div "Your browser must support playing .mp4 files to use Literably. Please try using…" at bounding box center [517, 393] width 667 height 152
click at [538, 424] on div "Your browser must support playing .mp4 files to use Literably. Please try using…" at bounding box center [517, 393] width 667 height 152
click at [523, 379] on button "button" at bounding box center [517, 392] width 86 height 49
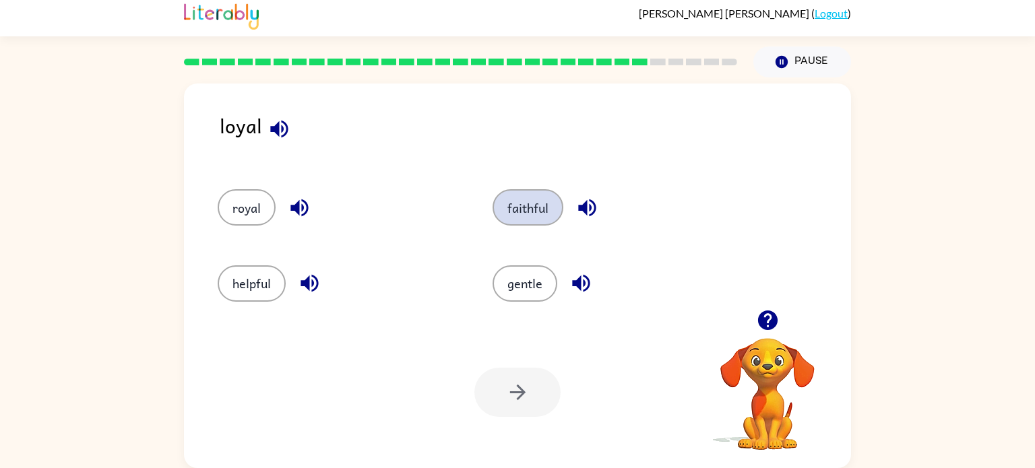
click at [515, 215] on button "faithful" at bounding box center [528, 207] width 71 height 36
click at [493, 189] on button "faithful" at bounding box center [528, 207] width 71 height 36
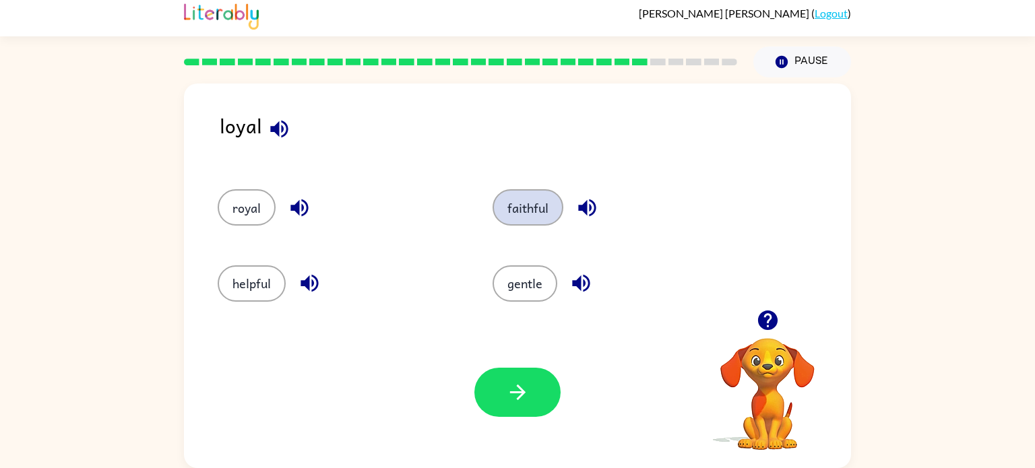
click at [493, 189] on button "faithful" at bounding box center [528, 207] width 71 height 36
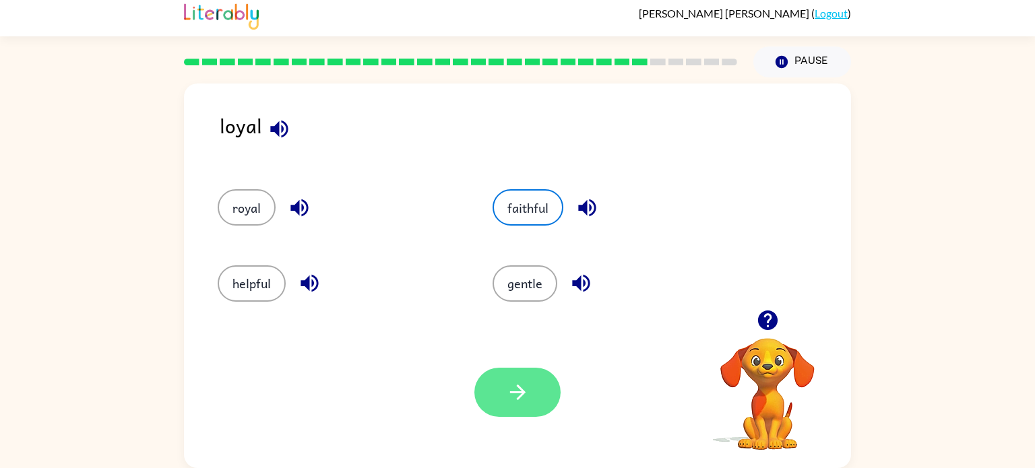
click at [493, 189] on button "faithful" at bounding box center [528, 207] width 71 height 36
click at [524, 389] on icon "button" at bounding box center [518, 393] width 24 height 24
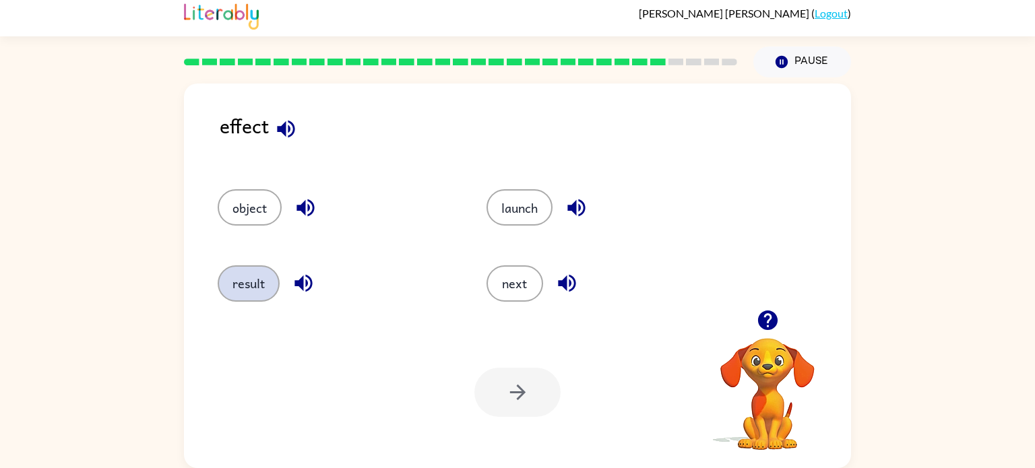
click at [239, 269] on button "result" at bounding box center [249, 283] width 62 height 36
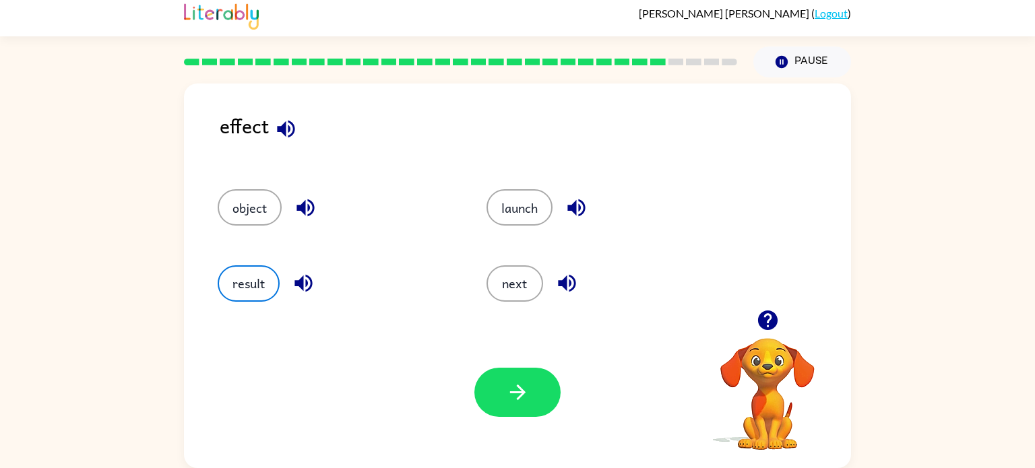
click at [499, 367] on div "Your browser must support playing .mp4 files to use Literably. Please try using…" at bounding box center [517, 393] width 667 height 152
click at [502, 391] on button "button" at bounding box center [517, 392] width 86 height 49
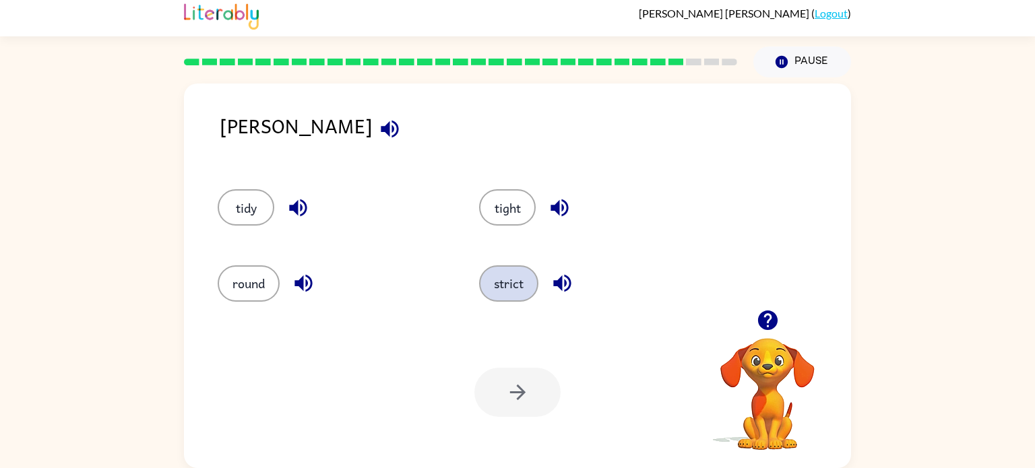
click at [503, 295] on button "strict" at bounding box center [508, 283] width 59 height 36
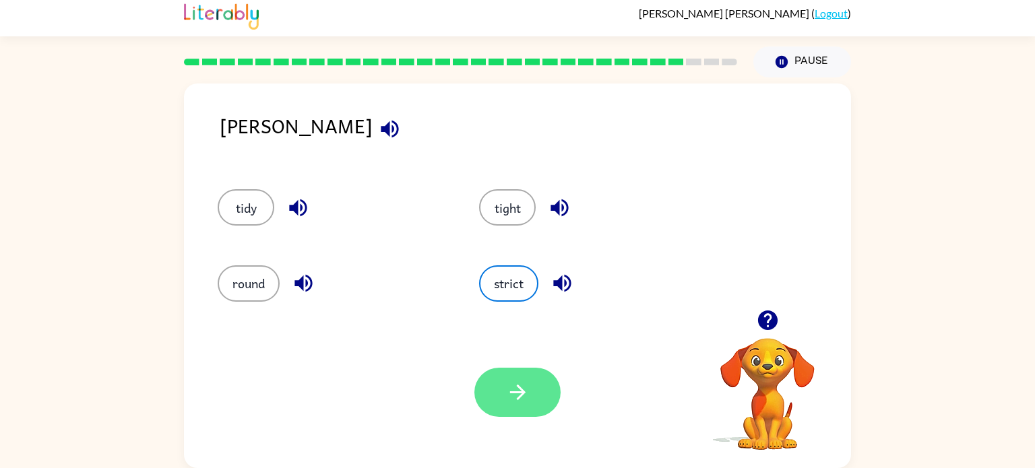
click at [510, 416] on button "button" at bounding box center [517, 392] width 86 height 49
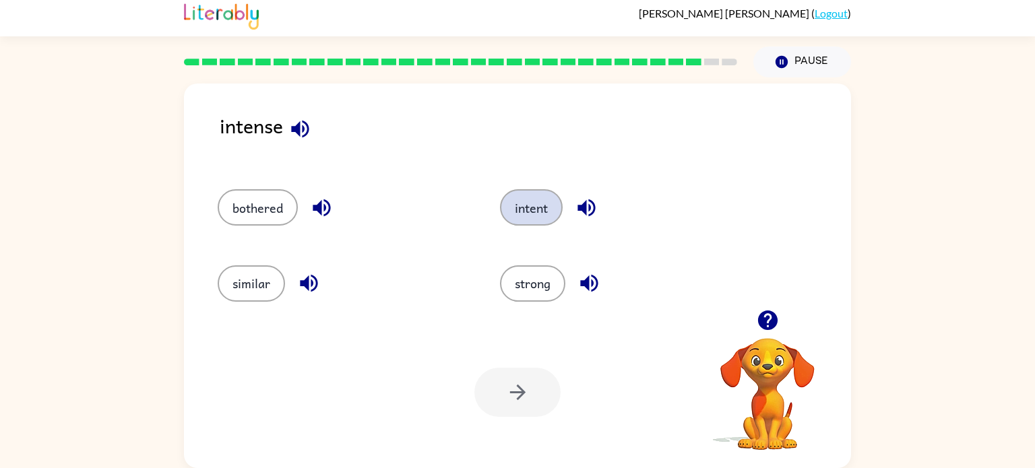
click at [543, 206] on button "intent" at bounding box center [531, 207] width 63 height 36
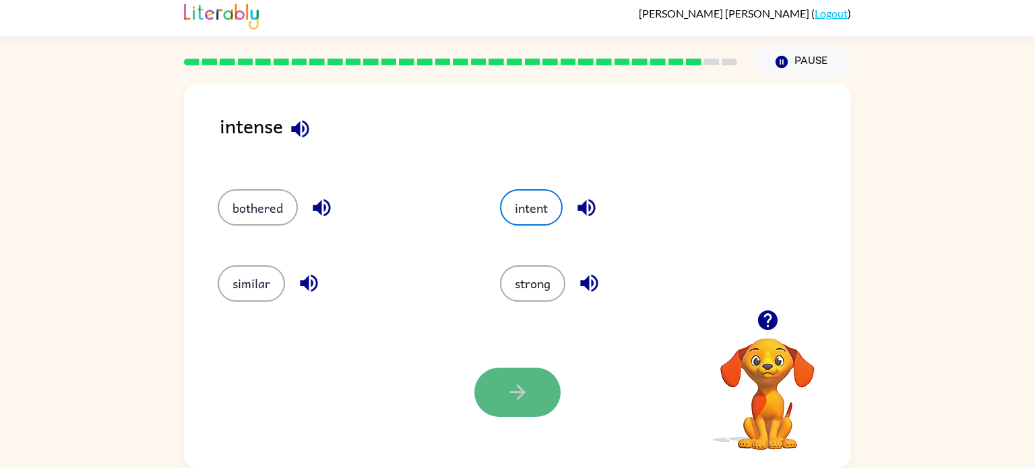
click at [526, 369] on button "button" at bounding box center [517, 392] width 86 height 49
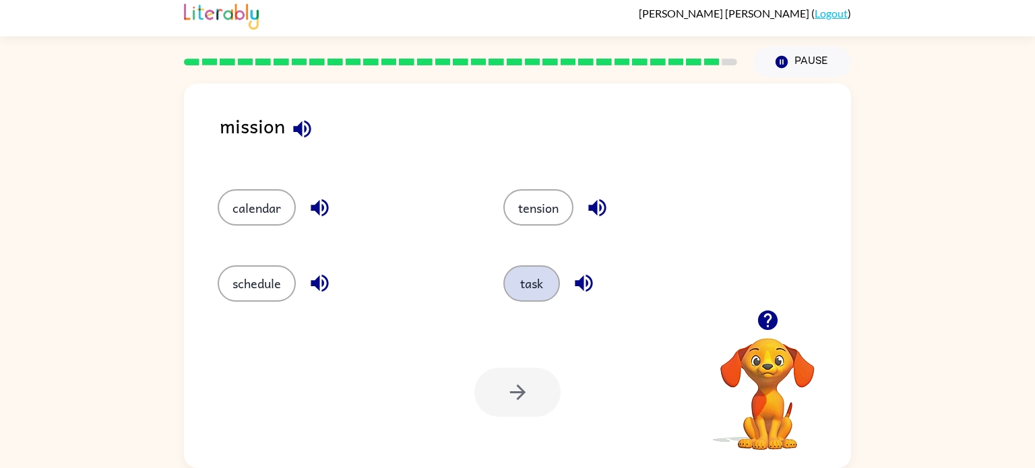
click at [517, 288] on button "task" at bounding box center [531, 283] width 57 height 36
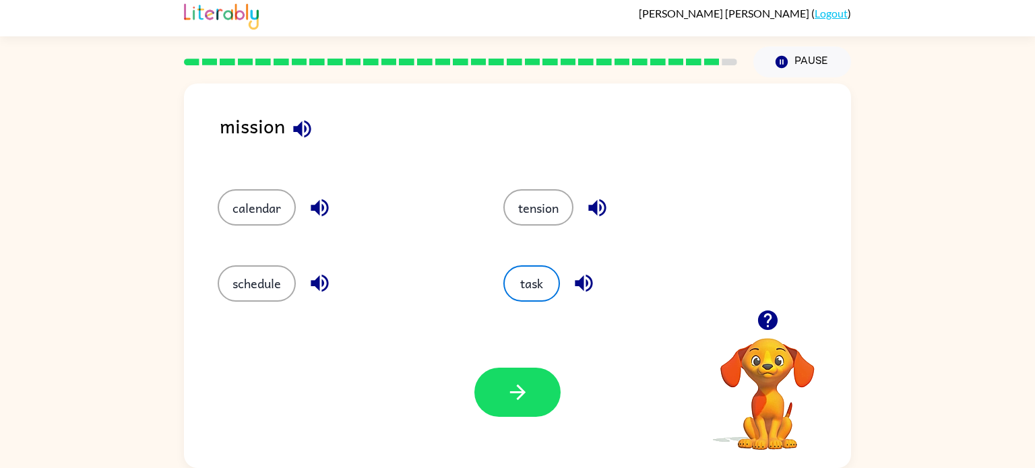
click at [491, 446] on div "Your browser must support playing .mp4 files to use Literably. Please try using…" at bounding box center [517, 393] width 667 height 152
click at [521, 389] on icon "button" at bounding box center [516, 392] width 15 height 15
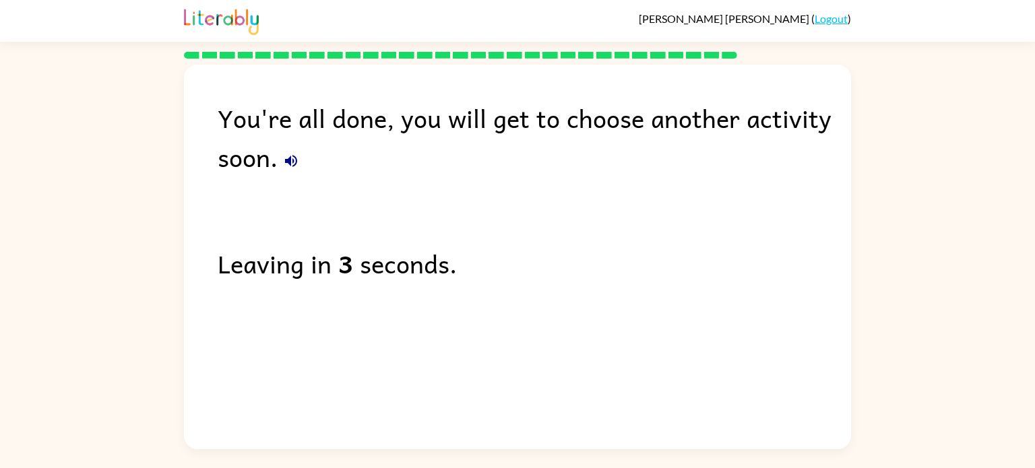
click at [276, 164] on div "You're all done, you will get to choose another activity soon." at bounding box center [534, 137] width 633 height 78
click at [284, 165] on icon "button" at bounding box center [291, 161] width 16 height 16
